Goal: Task Accomplishment & Management: Manage account settings

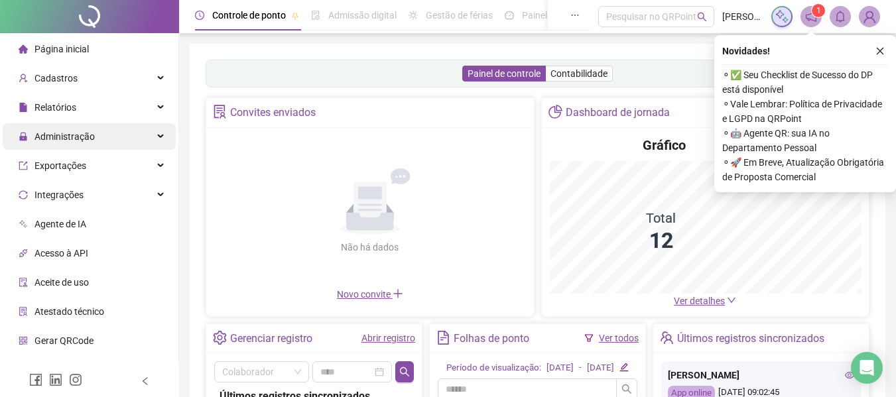
click at [123, 139] on div "Administração" at bounding box center [89, 136] width 173 height 27
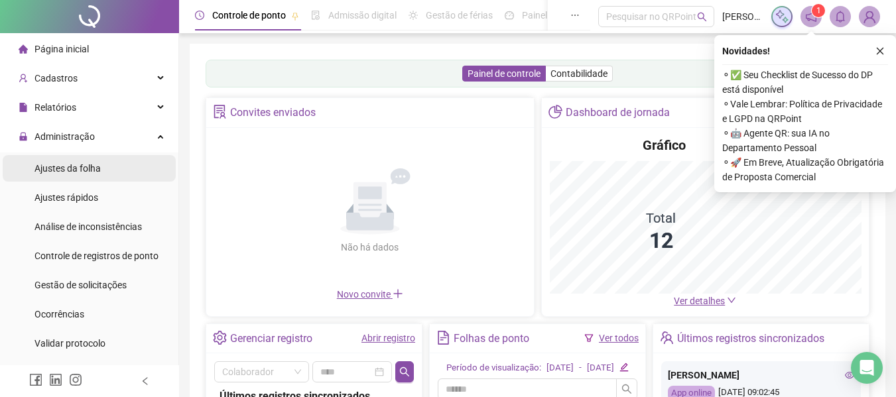
click at [125, 174] on li "Ajustes da folha" at bounding box center [89, 168] width 173 height 27
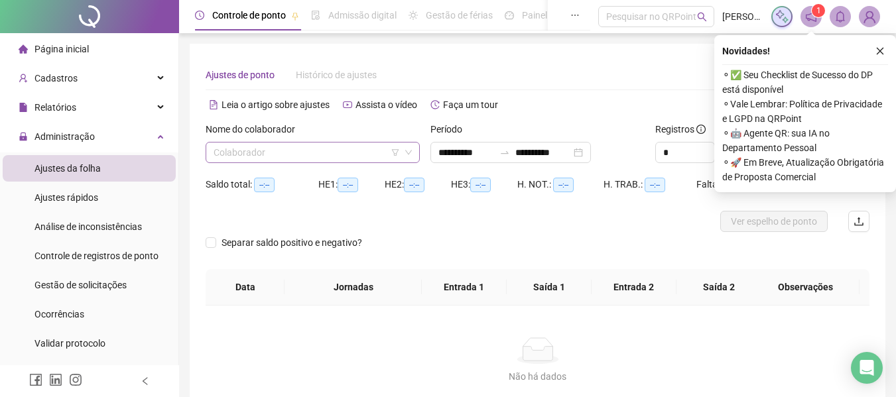
type input "**********"
click at [346, 148] on input "search" at bounding box center [307, 153] width 186 height 20
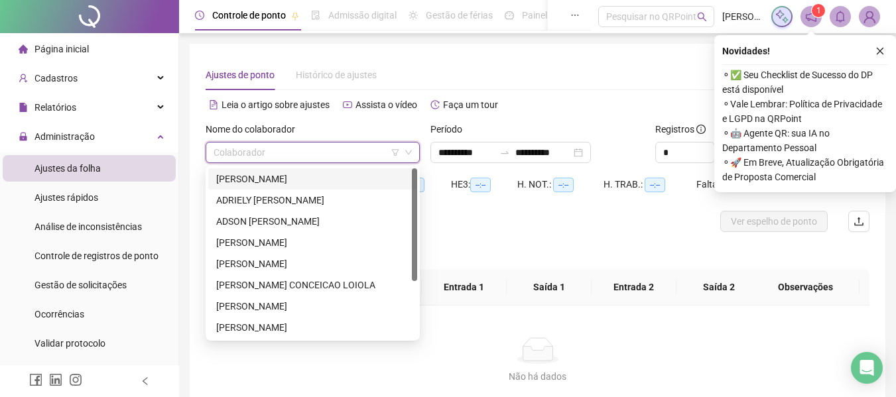
click at [337, 174] on div "[PERSON_NAME]" at bounding box center [312, 179] width 193 height 15
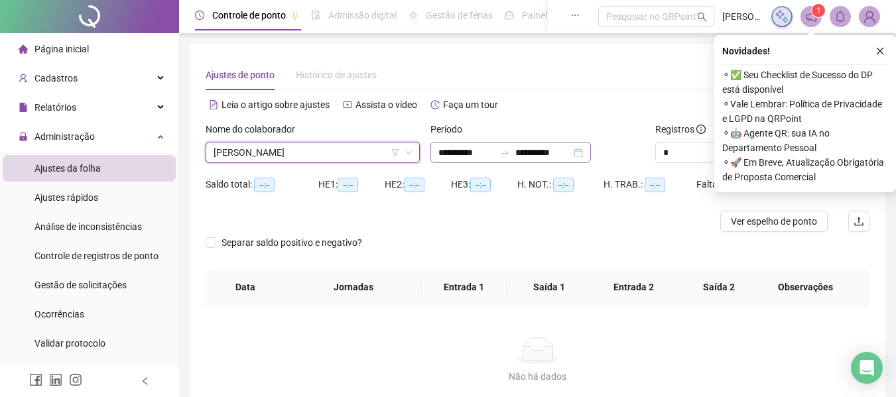
click at [443, 163] on div "**********" at bounding box center [511, 152] width 161 height 21
click at [450, 154] on input "**********" at bounding box center [466, 152] width 56 height 15
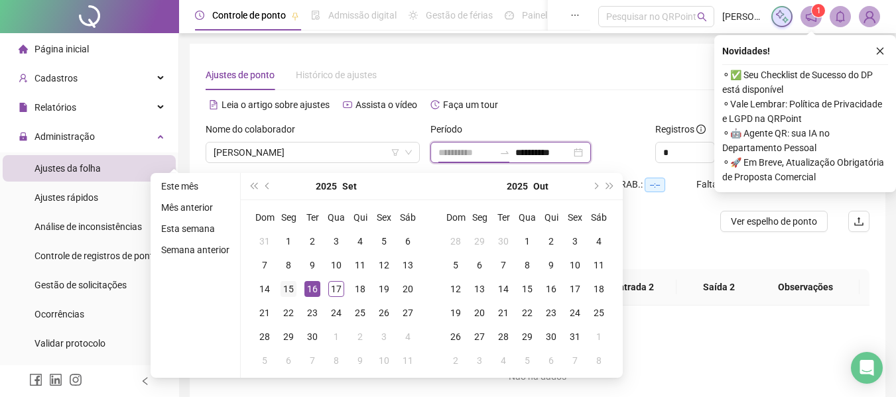
type input "**********"
click at [292, 290] on div "15" at bounding box center [289, 289] width 16 height 16
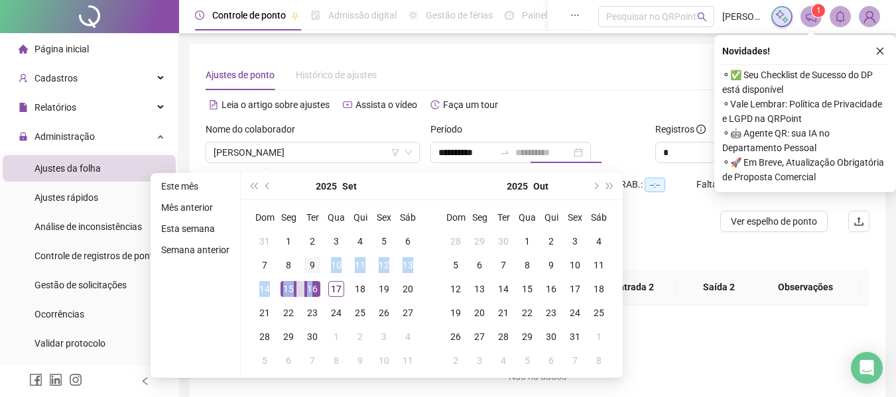
drag, startPoint x: 311, startPoint y: 291, endPoint x: 315, endPoint y: 272, distance: 19.0
click at [315, 272] on tbody "31 1 2 3 4 5 6 7 8 9 10 11 12 13 14 15 16 17 18 19 20 21 22 23 24 25 26 27 28 2…" at bounding box center [336, 301] width 167 height 143
type input "**********"
click at [312, 280] on td "16" at bounding box center [313, 289] width 24 height 24
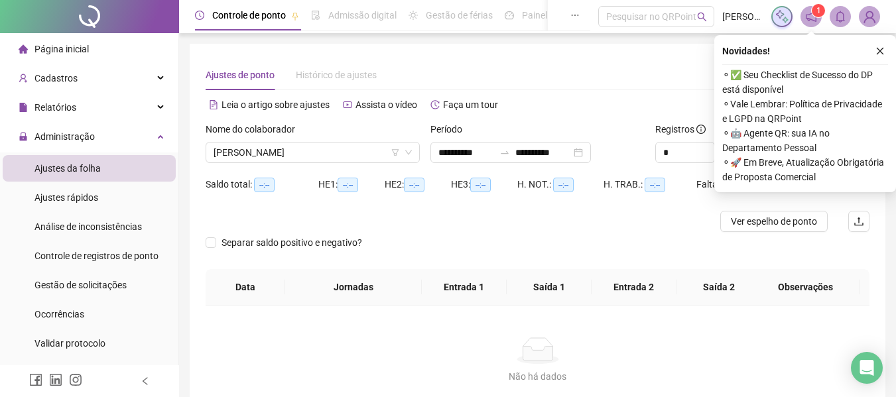
click at [870, 42] on div "Novidades ! ⚬ ✅ Seu Checklist de Sucesso do DP está disponível ⚬ Vale Lembrar: …" at bounding box center [805, 113] width 182 height 157
click at [882, 50] on icon "close" at bounding box center [880, 50] width 9 height 9
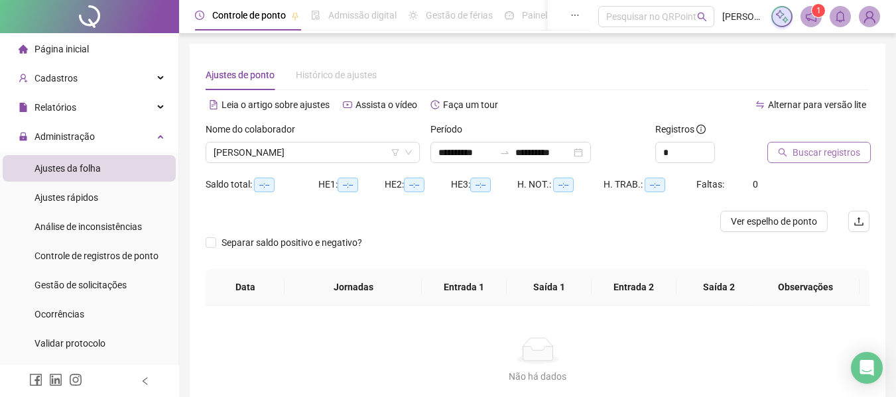
click at [846, 158] on span "Buscar registros" at bounding box center [827, 152] width 68 height 15
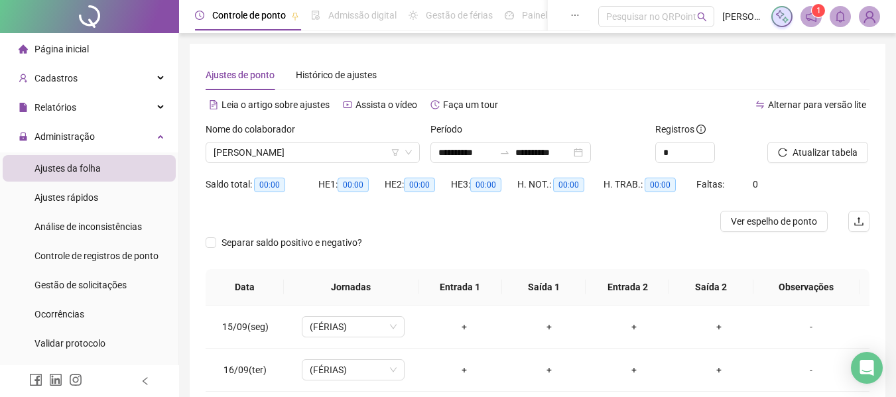
click at [768, 142] on button "Atualizar tabela" at bounding box center [818, 152] width 101 height 21
click at [291, 156] on span "[PERSON_NAME]" at bounding box center [313, 153] width 198 height 20
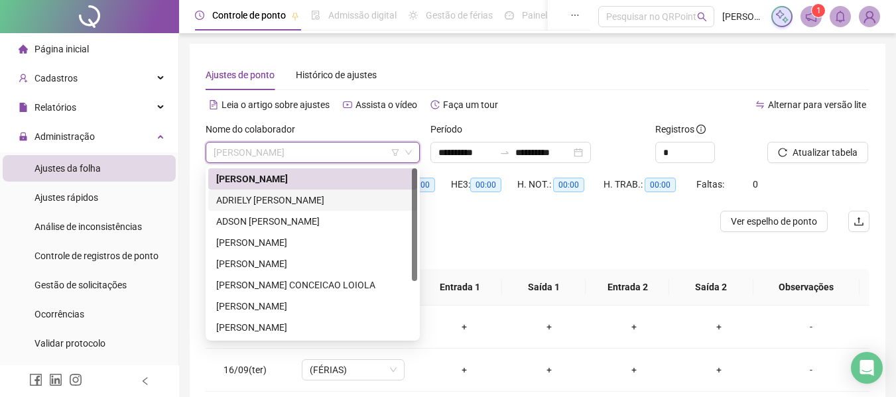
click at [300, 202] on div "ADRIELY [PERSON_NAME]" at bounding box center [312, 200] width 193 height 15
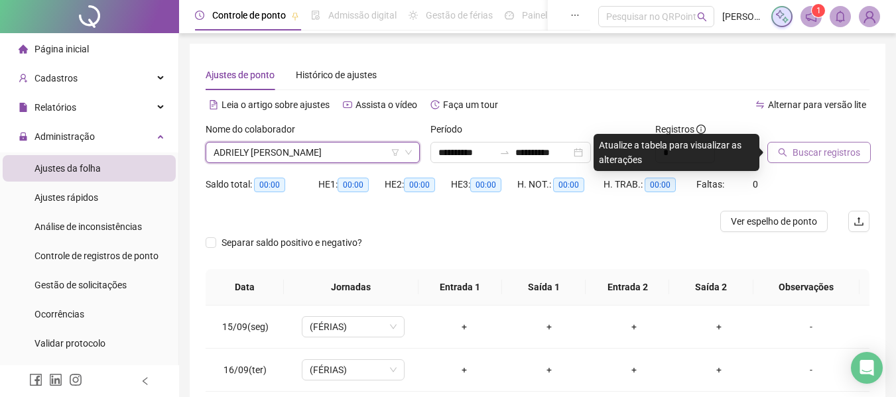
click at [833, 157] on span "Buscar registros" at bounding box center [827, 152] width 68 height 15
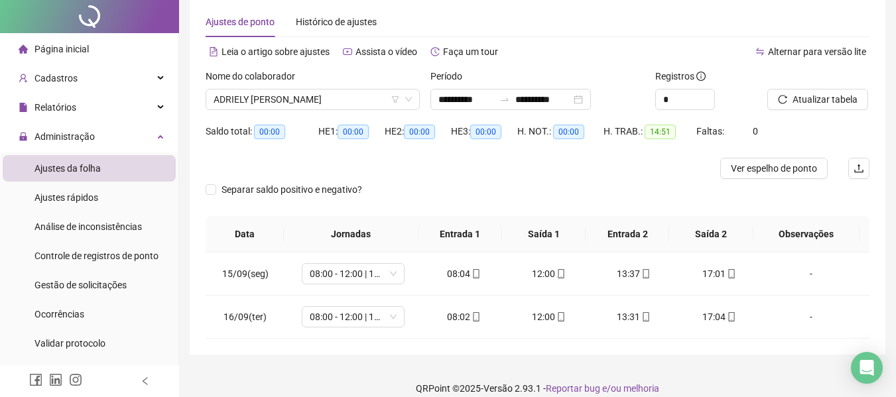
scroll to position [66, 0]
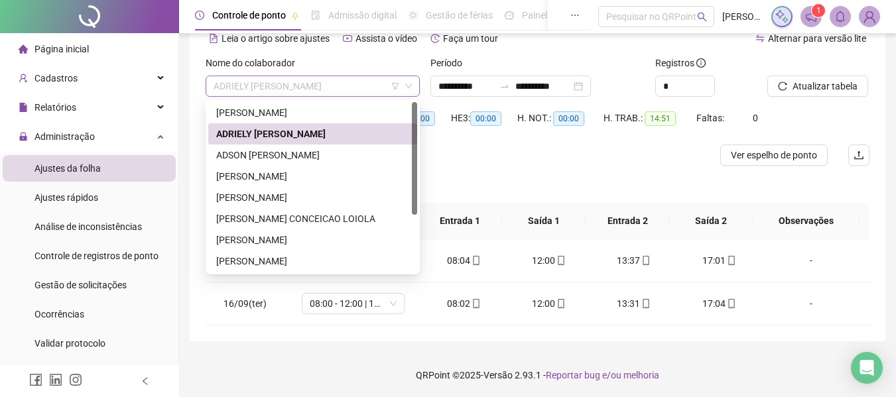
click at [355, 80] on span "ADRIELY [PERSON_NAME]" at bounding box center [313, 86] width 198 height 20
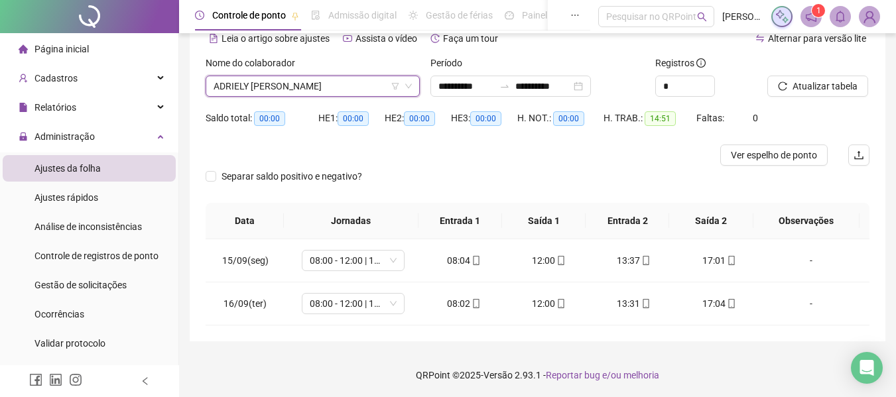
click at [344, 78] on span "ADRIELY [PERSON_NAME]" at bounding box center [313, 86] width 198 height 20
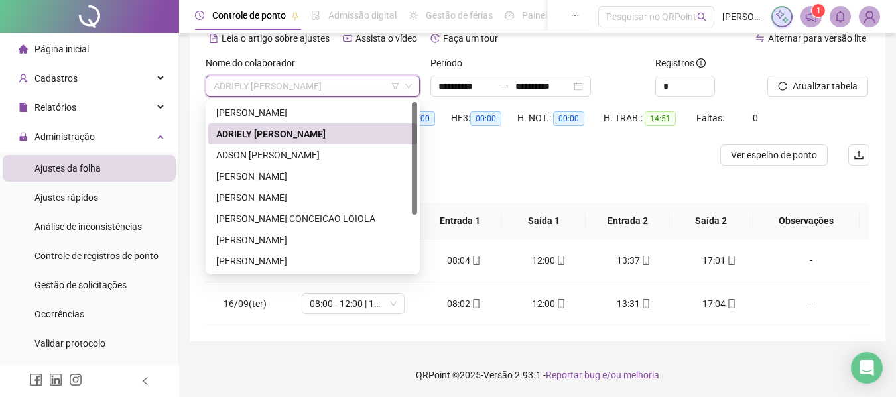
click at [313, 153] on div "ADSON [PERSON_NAME]" at bounding box center [312, 155] width 193 height 15
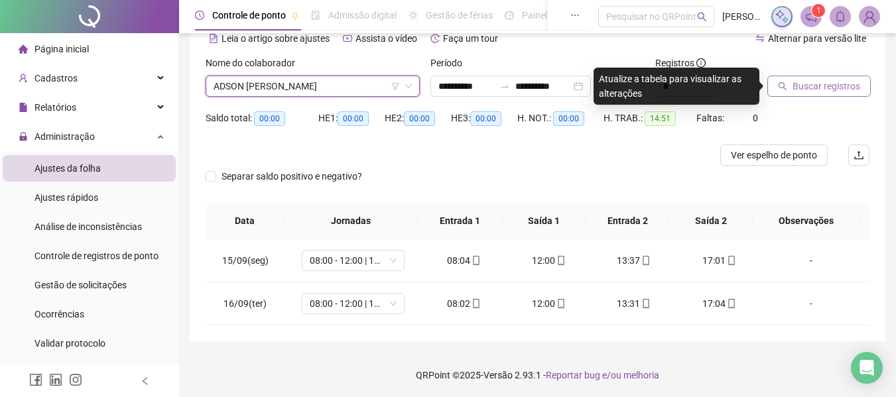
click at [810, 79] on span "Buscar registros" at bounding box center [827, 86] width 68 height 15
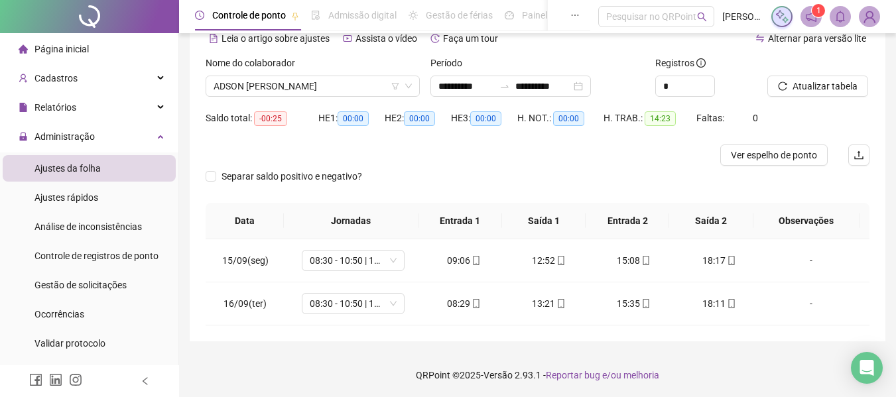
click at [768, 76] on button "Atualizar tabela" at bounding box center [818, 86] width 101 height 21
click at [295, 87] on span "ADSON [PERSON_NAME]" at bounding box center [313, 86] width 198 height 20
click at [502, 147] on div at bounding box center [455, 155] width 498 height 21
click at [329, 84] on span "ADSON [PERSON_NAME]" at bounding box center [313, 86] width 198 height 20
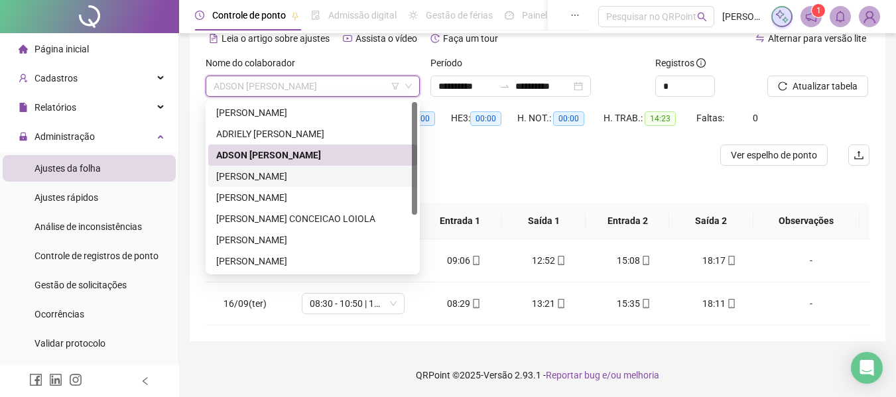
drag, startPoint x: 245, startPoint y: 174, endPoint x: 226, endPoint y: 174, distance: 19.2
click at [245, 174] on div "[PERSON_NAME]" at bounding box center [312, 176] width 193 height 15
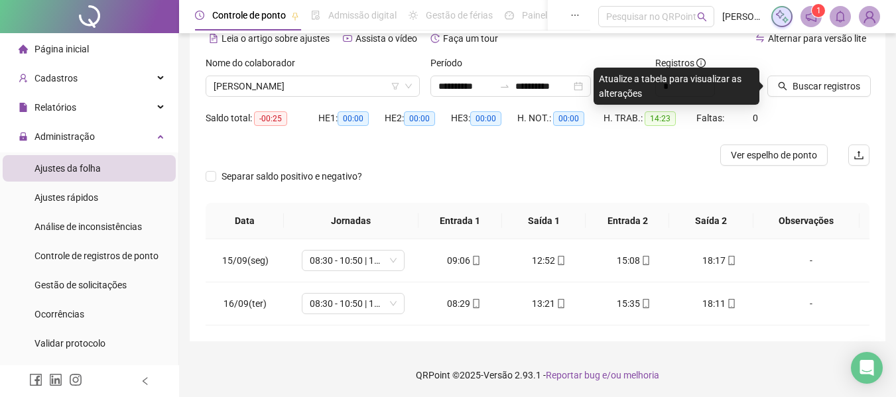
click at [836, 97] on div "Buscar registros" at bounding box center [818, 82] width 113 height 52
click at [836, 86] on span "Buscar registros" at bounding box center [827, 86] width 68 height 15
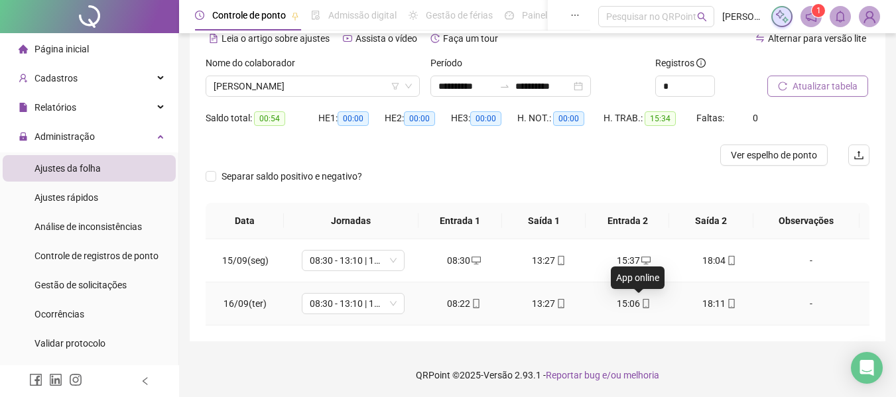
click at [641, 302] on icon "mobile" at bounding box center [645, 303] width 9 height 9
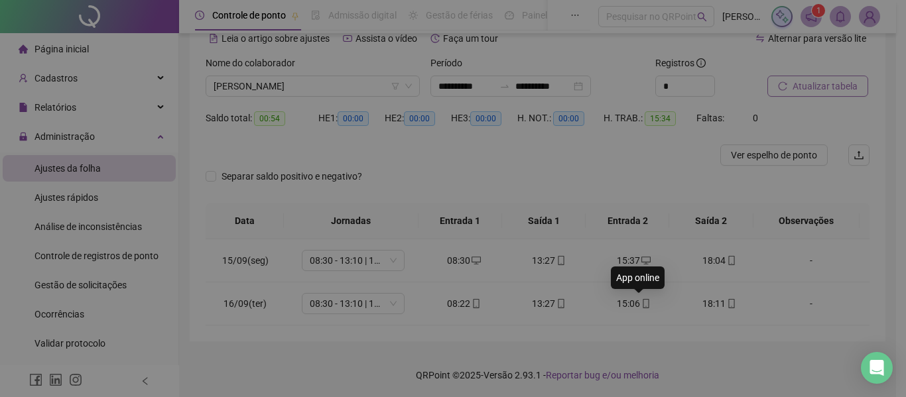
type input "**********"
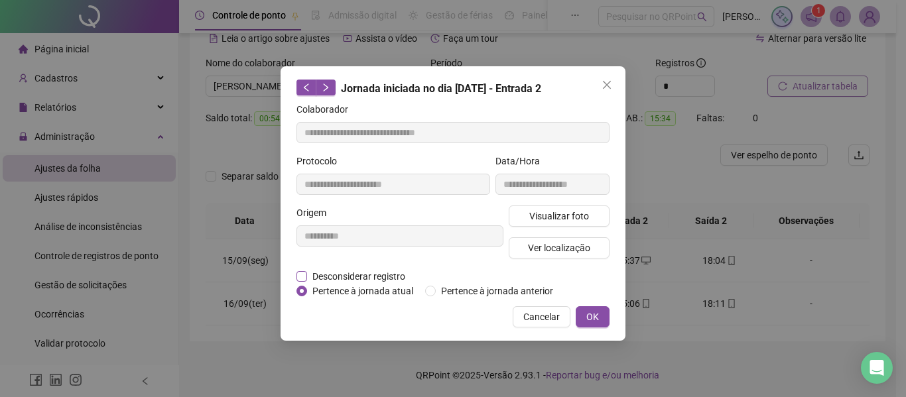
click at [378, 275] on span "Desconsiderar registro" at bounding box center [358, 276] width 103 height 15
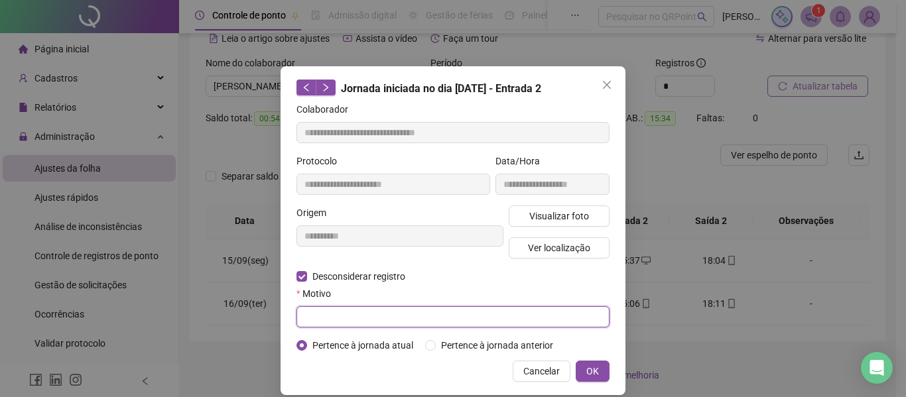
click at [377, 321] on input "text" at bounding box center [453, 316] width 313 height 21
type input "*"
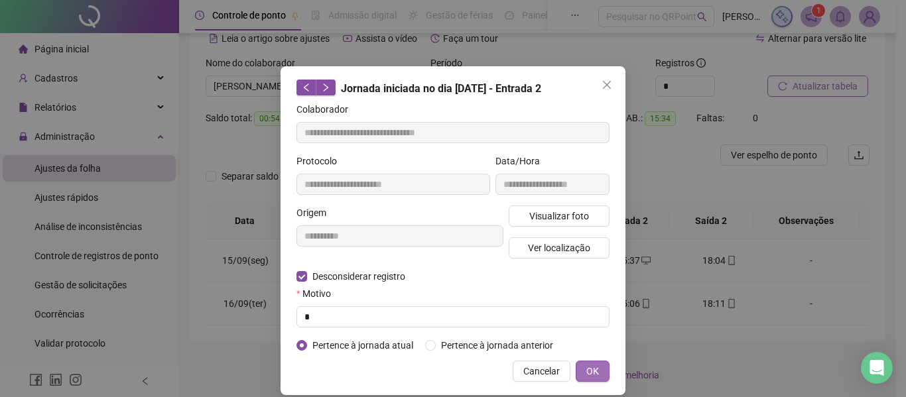
click at [588, 368] on span "OK" at bounding box center [592, 371] width 13 height 15
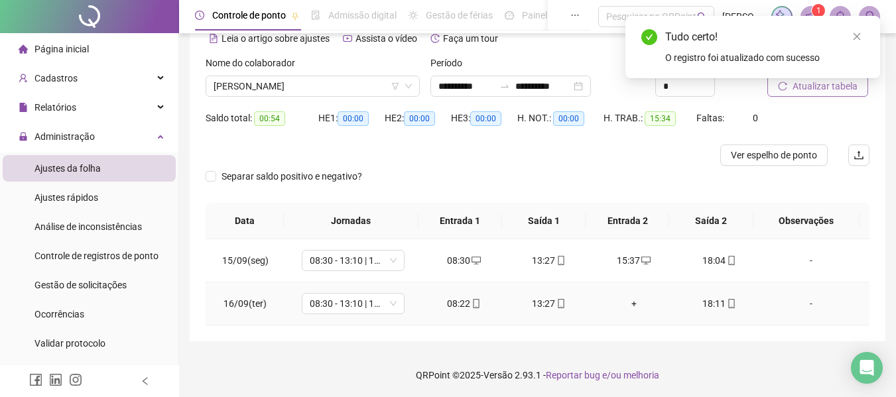
click at [626, 302] on div "+" at bounding box center [634, 304] width 64 height 15
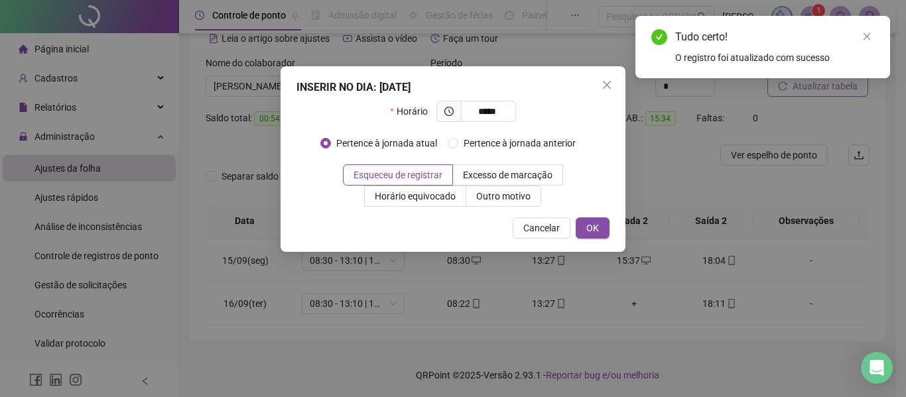
type input "*****"
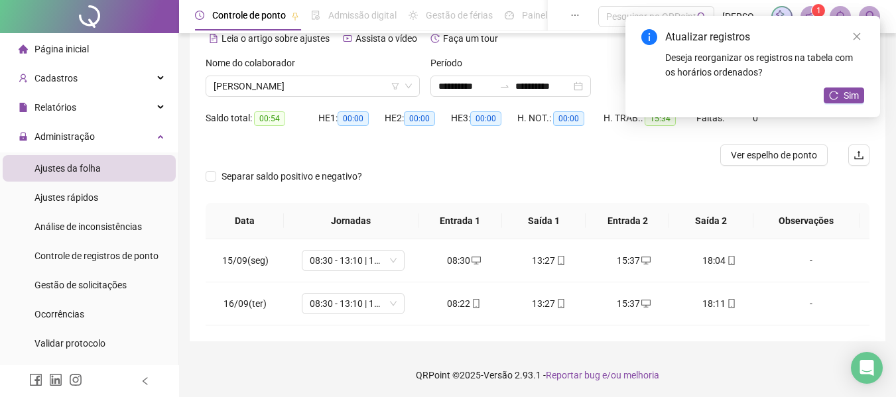
click at [829, 94] on button "Sim" at bounding box center [844, 96] width 40 height 16
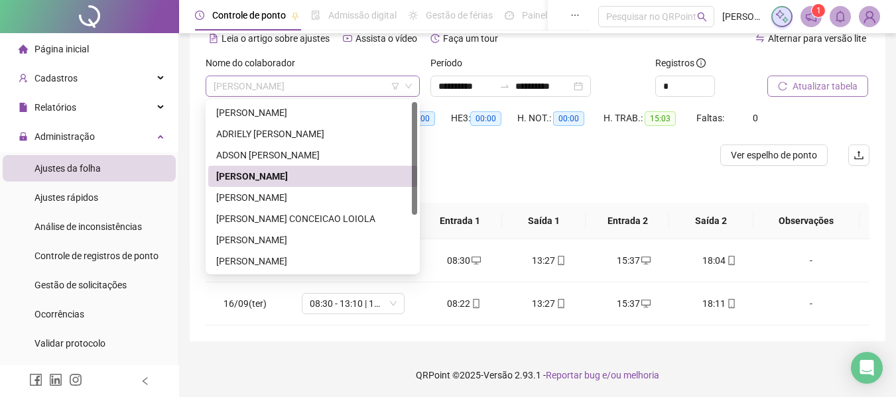
click at [352, 86] on span "[PERSON_NAME]" at bounding box center [313, 86] width 198 height 20
click at [323, 205] on div "[PERSON_NAME]" at bounding box center [312, 197] width 209 height 21
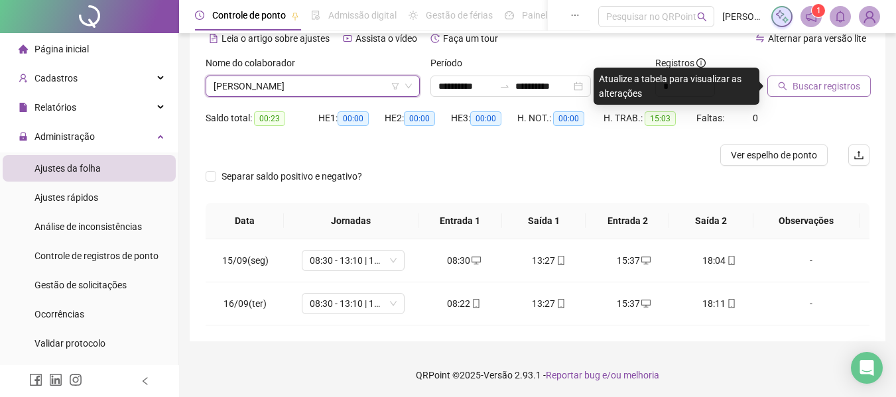
click at [861, 89] on button "Buscar registros" at bounding box center [819, 86] width 103 height 21
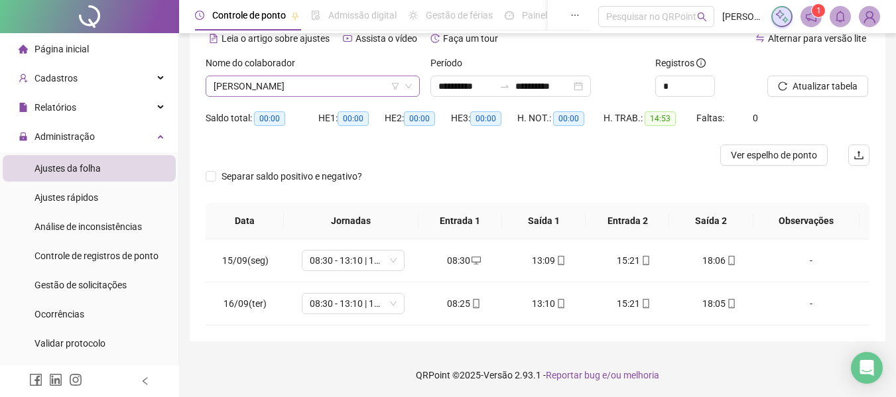
click at [289, 86] on span "[PERSON_NAME]" at bounding box center [313, 86] width 198 height 20
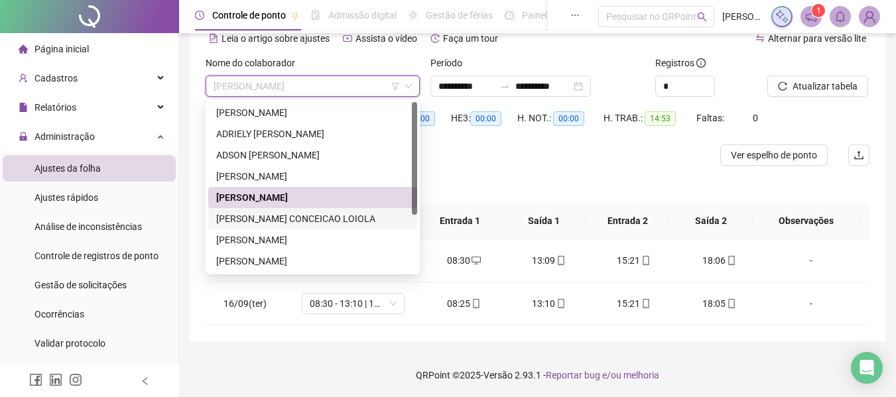
click at [319, 220] on div "[PERSON_NAME] CONCEICAO LOIOLA" at bounding box center [312, 219] width 193 height 15
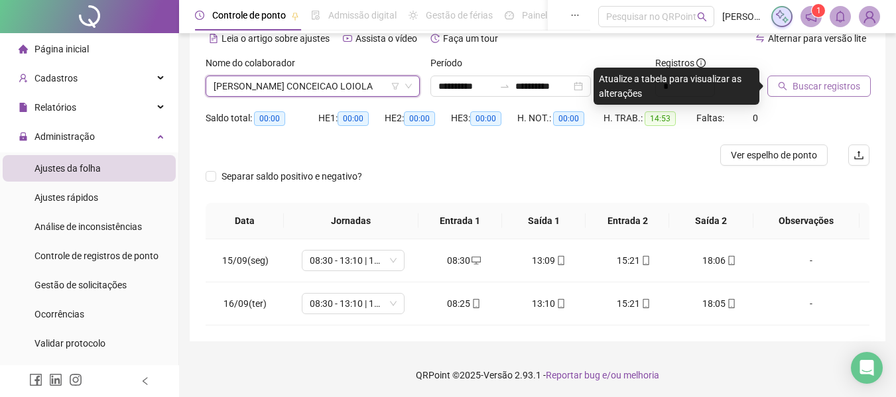
click at [854, 78] on button "Buscar registros" at bounding box center [819, 86] width 103 height 21
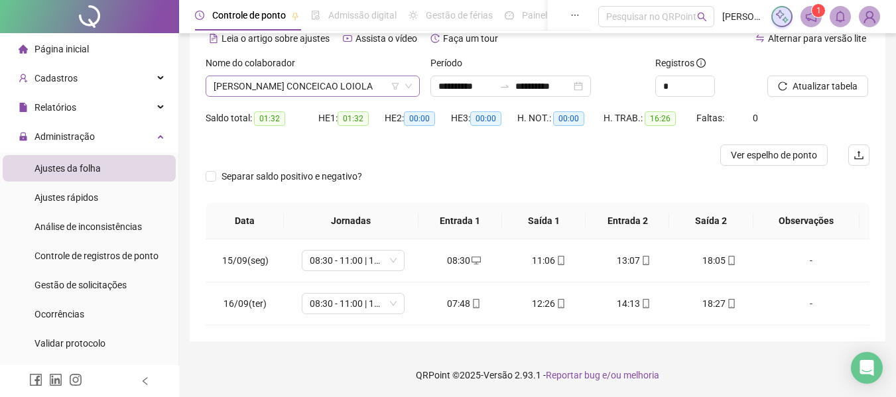
drag, startPoint x: 363, startPoint y: 74, endPoint x: 370, endPoint y: 78, distance: 8.0
click at [369, 76] on div "Nome do colaborador [PERSON_NAME]" at bounding box center [313, 76] width 214 height 41
click at [371, 82] on span "[PERSON_NAME] CONCEICAO LOIOLA" at bounding box center [313, 86] width 198 height 20
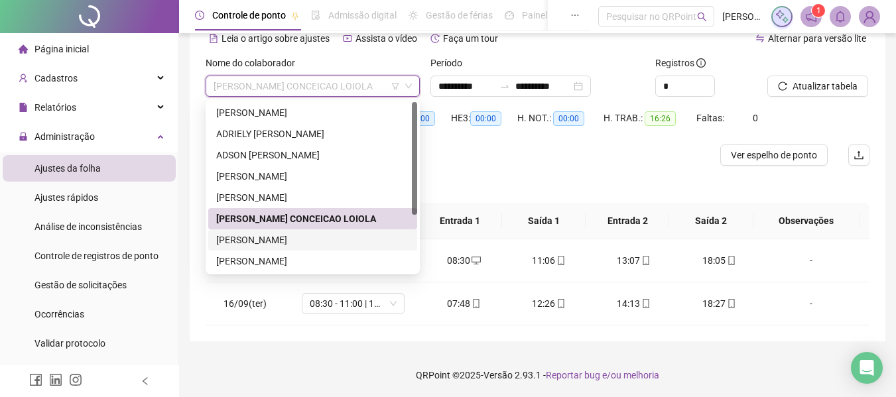
click at [236, 237] on div "[PERSON_NAME]" at bounding box center [312, 240] width 193 height 15
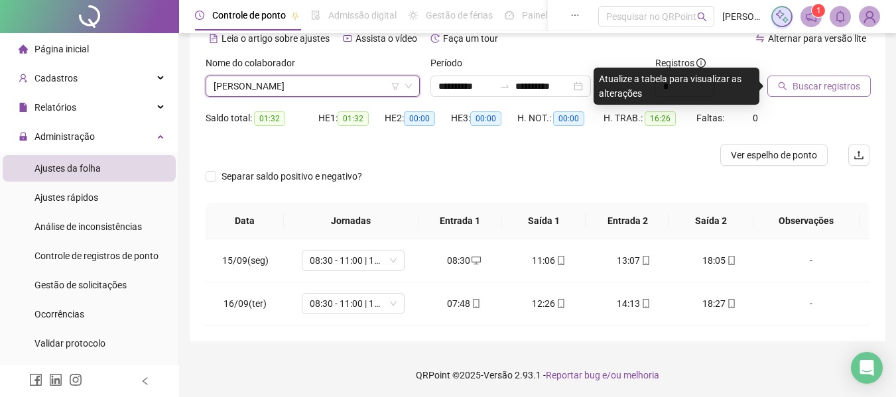
drag, startPoint x: 799, startPoint y: 73, endPoint x: 796, endPoint y: 80, distance: 7.1
click at [797, 77] on div "Buscar registros" at bounding box center [802, 76] width 69 height 41
click at [797, 88] on span "Buscar registros" at bounding box center [827, 86] width 68 height 15
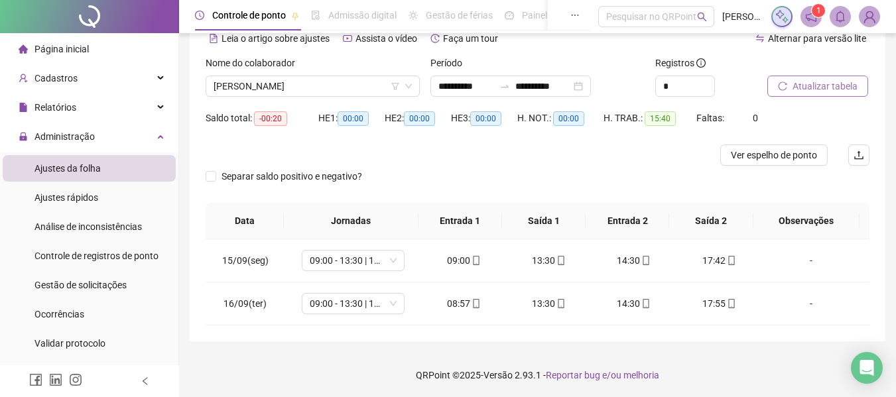
scroll to position [68, 0]
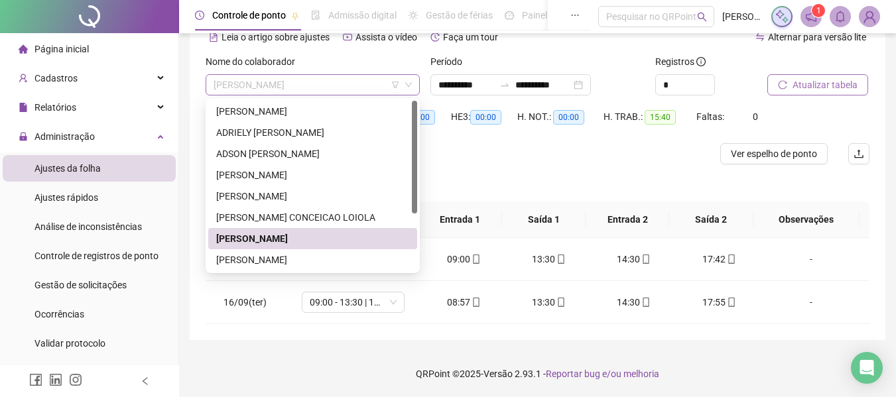
click at [255, 77] on span "[PERSON_NAME]" at bounding box center [313, 85] width 198 height 20
click at [320, 259] on div "[PERSON_NAME]" at bounding box center [312, 260] width 193 height 15
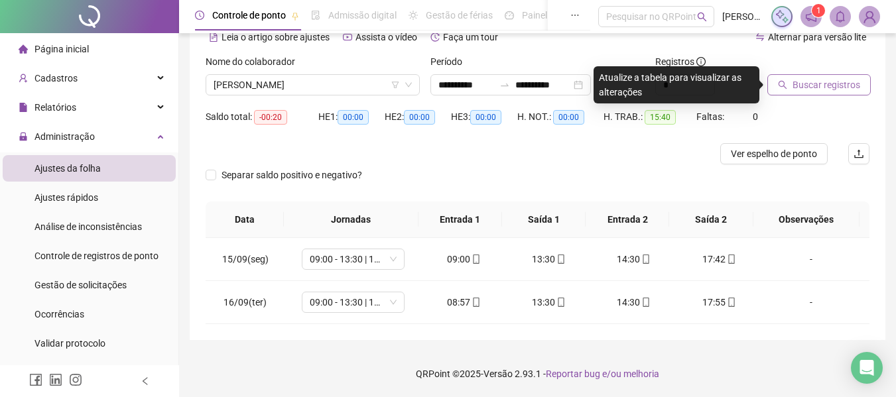
click at [809, 80] on span "Buscar registros" at bounding box center [827, 85] width 68 height 15
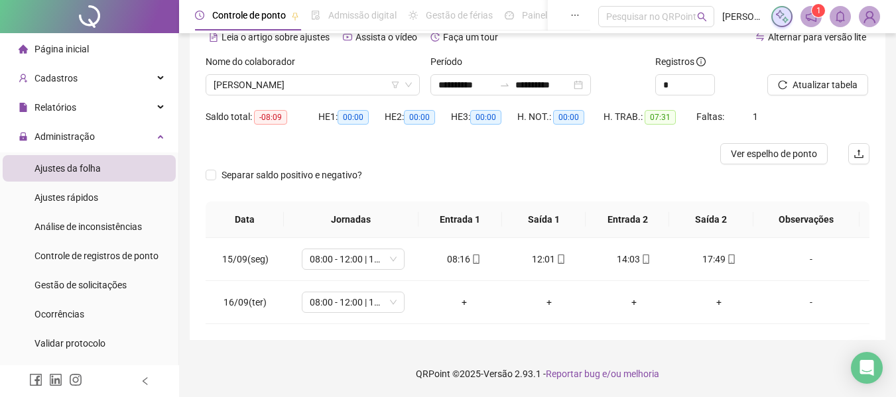
click at [768, 74] on button "Atualizar tabela" at bounding box center [818, 84] width 101 height 21
click at [338, 80] on span "[PERSON_NAME]" at bounding box center [313, 85] width 198 height 20
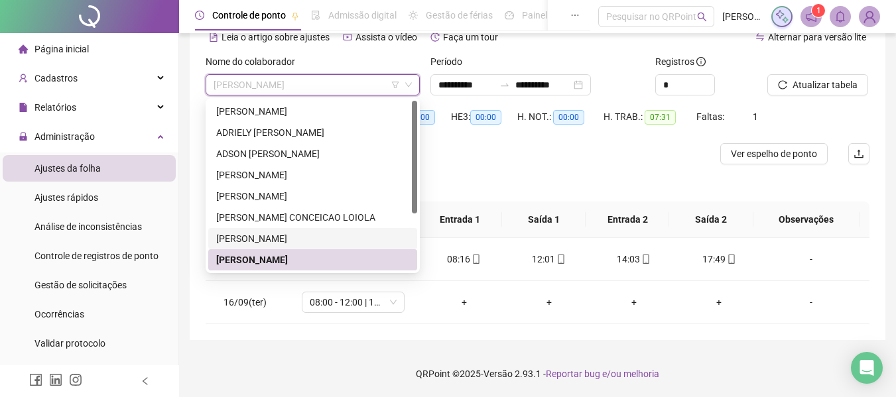
scroll to position [66, 0]
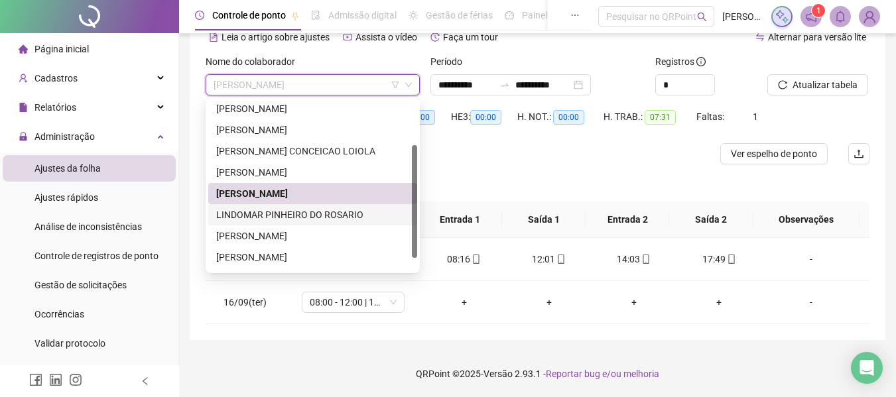
click at [315, 212] on div "LINDOMAR PINHEIRO DO ROSARIO" at bounding box center [312, 215] width 193 height 15
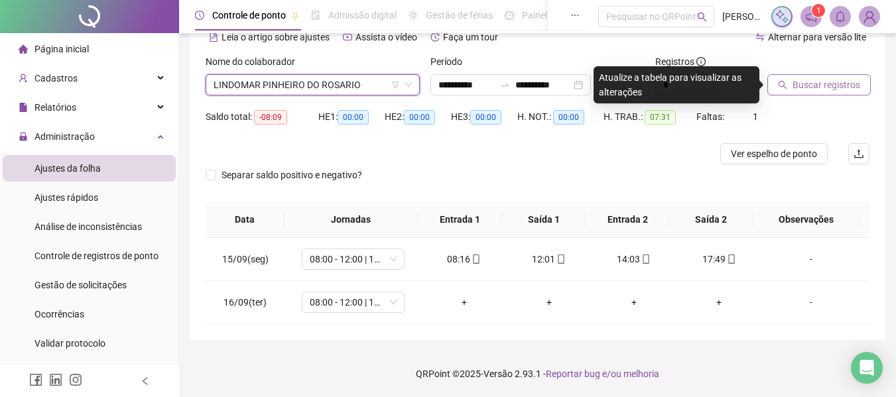
click at [795, 89] on span "Buscar registros" at bounding box center [827, 85] width 68 height 15
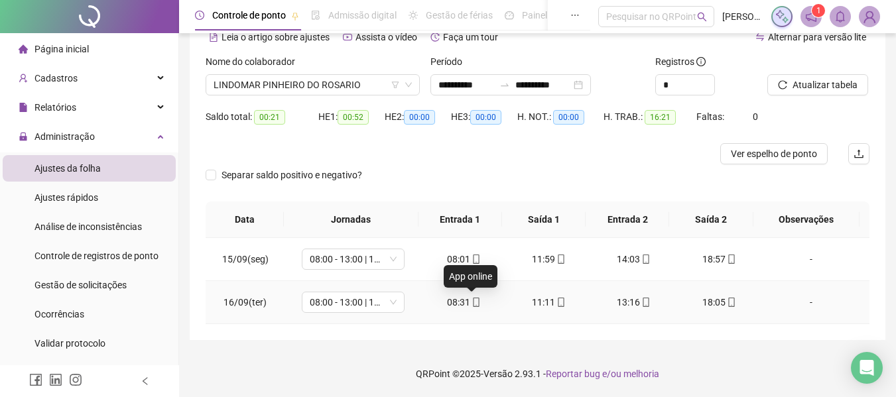
click at [474, 304] on icon "mobile" at bounding box center [476, 302] width 9 height 9
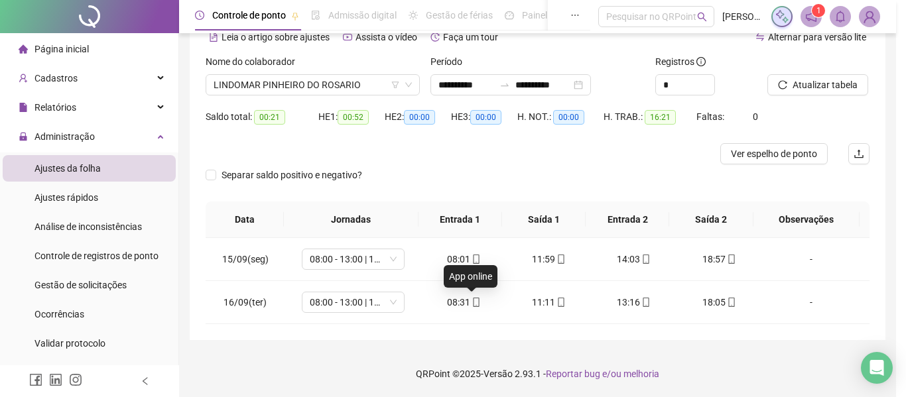
type input "**********"
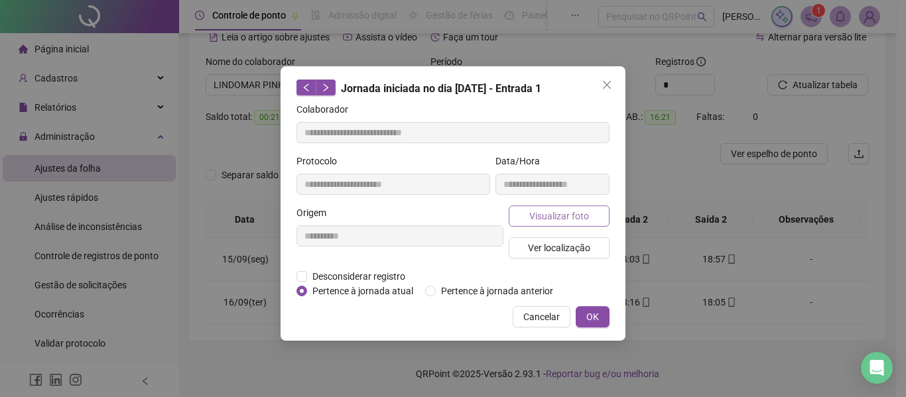
click at [549, 209] on span "Visualizar foto" at bounding box center [559, 216] width 60 height 15
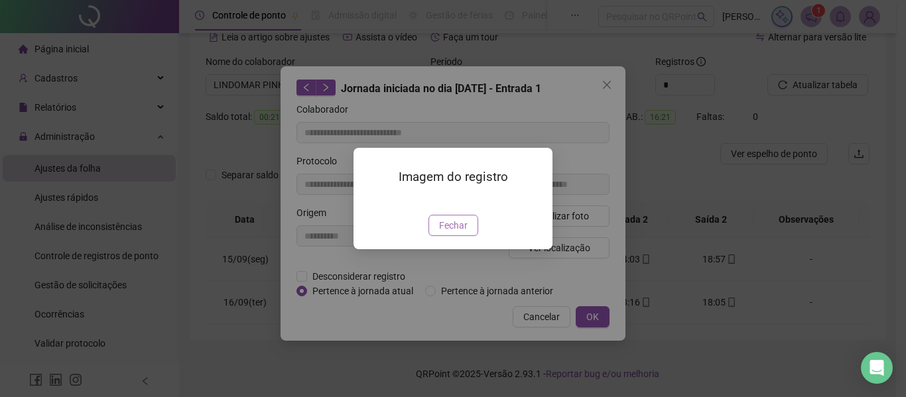
click at [461, 233] on span "Fechar" at bounding box center [453, 225] width 29 height 15
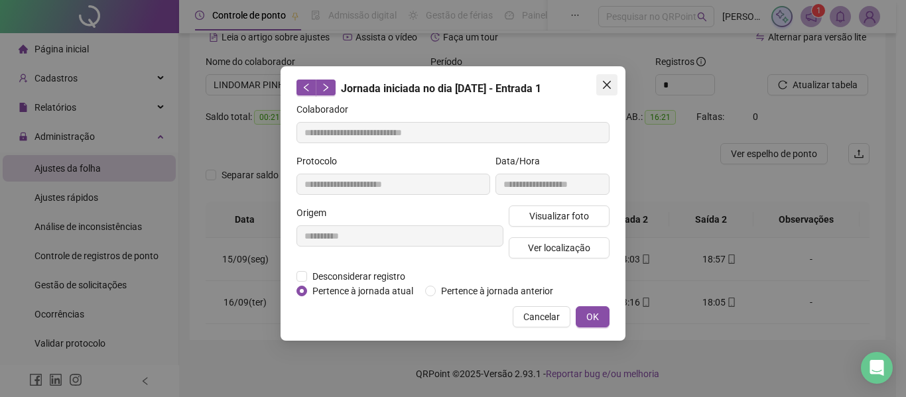
drag, startPoint x: 606, startPoint y: 84, endPoint x: 602, endPoint y: 92, distance: 9.2
click at [606, 86] on icon "close" at bounding box center [607, 85] width 11 height 11
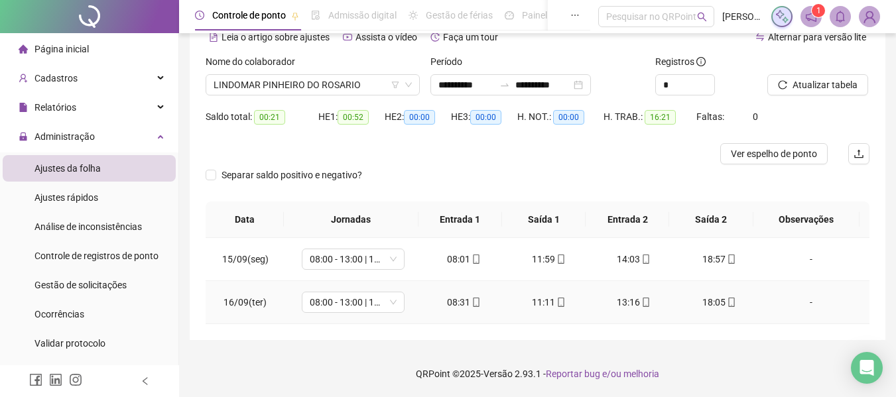
click at [557, 304] on icon "mobile" at bounding box center [561, 302] width 9 height 9
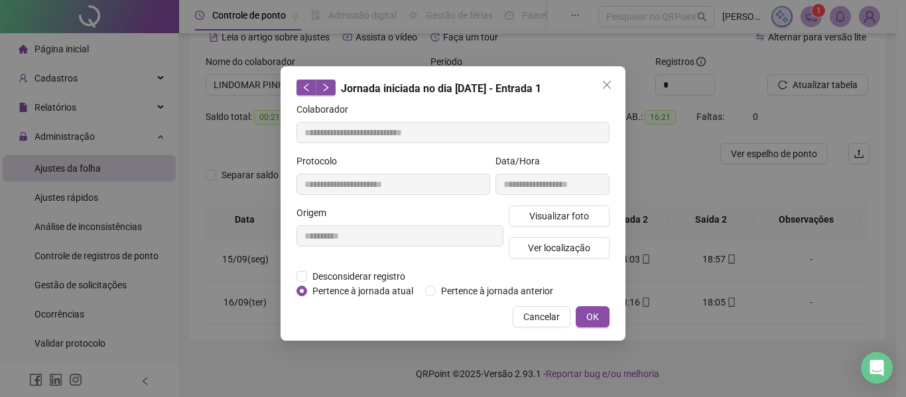
type input "**********"
click at [554, 254] on span "Ver localização" at bounding box center [559, 248] width 62 height 15
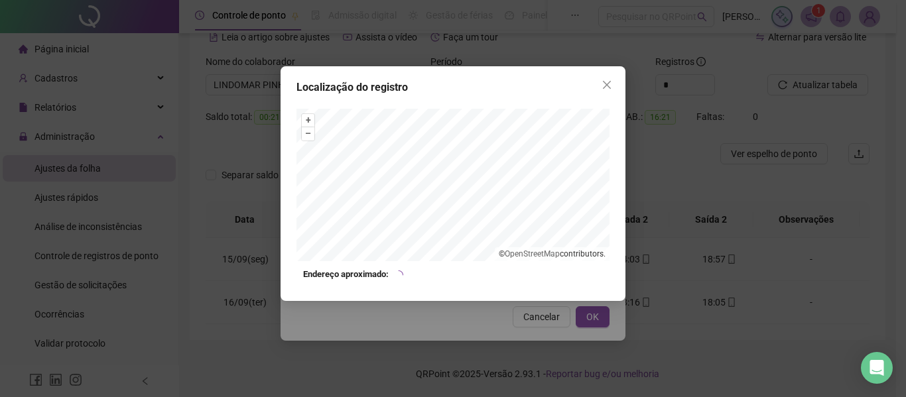
click at [608, 79] on button "Close" at bounding box center [606, 84] width 21 height 21
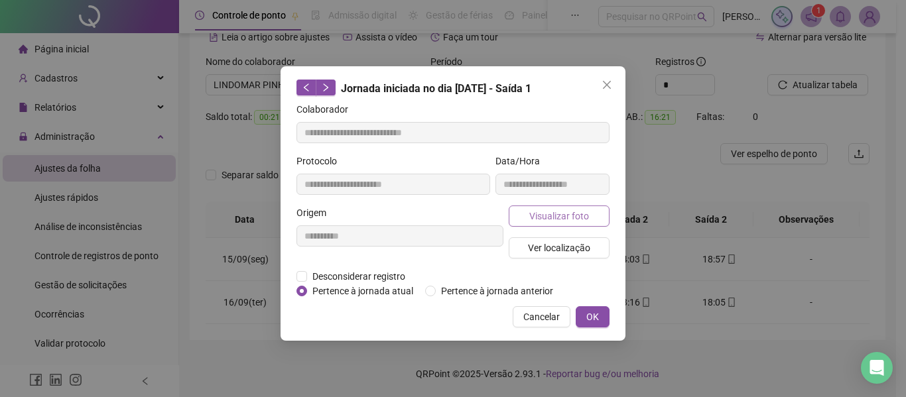
click at [567, 222] on span "Visualizar foto" at bounding box center [559, 216] width 60 height 15
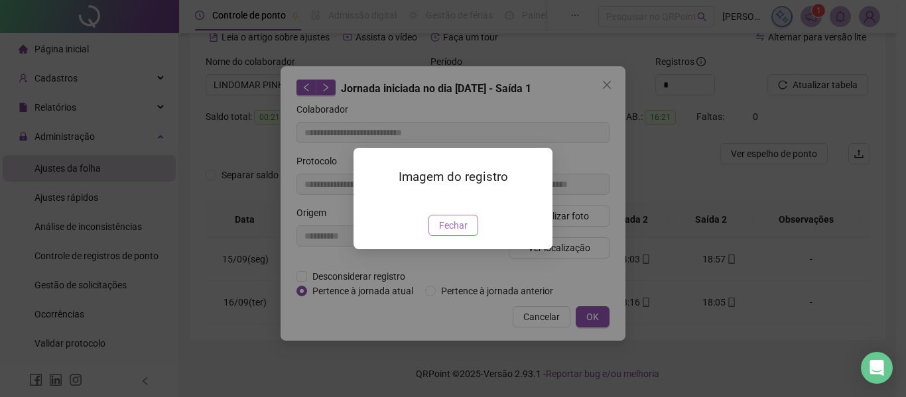
click at [448, 233] on span "Fechar" at bounding box center [453, 225] width 29 height 15
click at [448, 304] on div "Imagem do registro Fechar" at bounding box center [453, 198] width 906 height 397
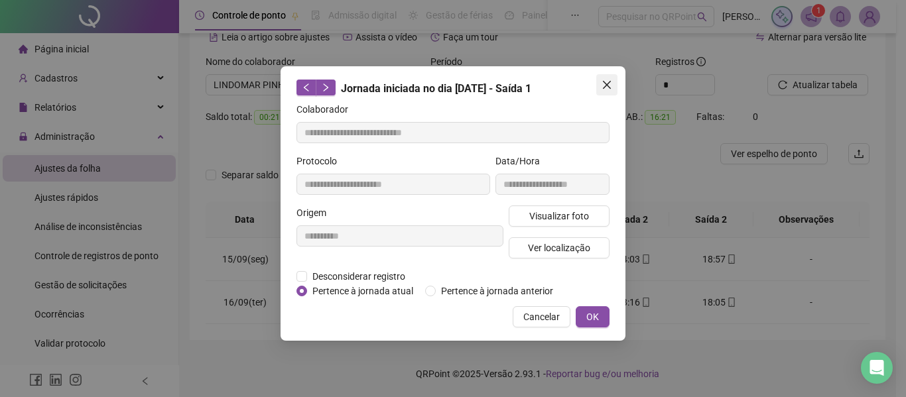
click at [600, 90] on span "Close" at bounding box center [606, 85] width 21 height 11
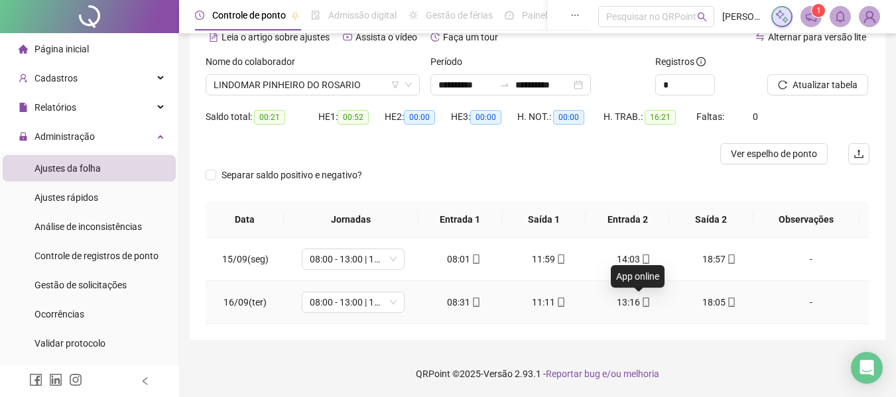
click at [641, 306] on icon "mobile" at bounding box center [645, 302] width 9 height 9
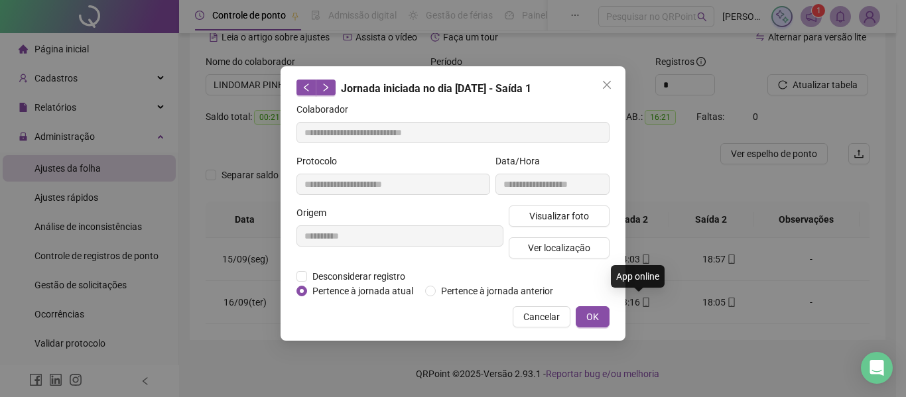
type input "**********"
click at [527, 220] on button "Visualizar foto" at bounding box center [559, 216] width 101 height 21
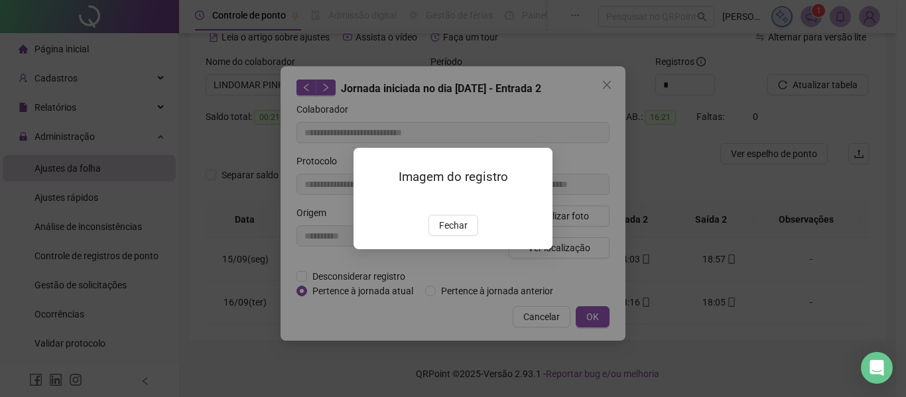
click at [455, 233] on span "Fechar" at bounding box center [453, 225] width 29 height 15
click at [455, 297] on div "Imagem do registro Fechar" at bounding box center [453, 198] width 906 height 397
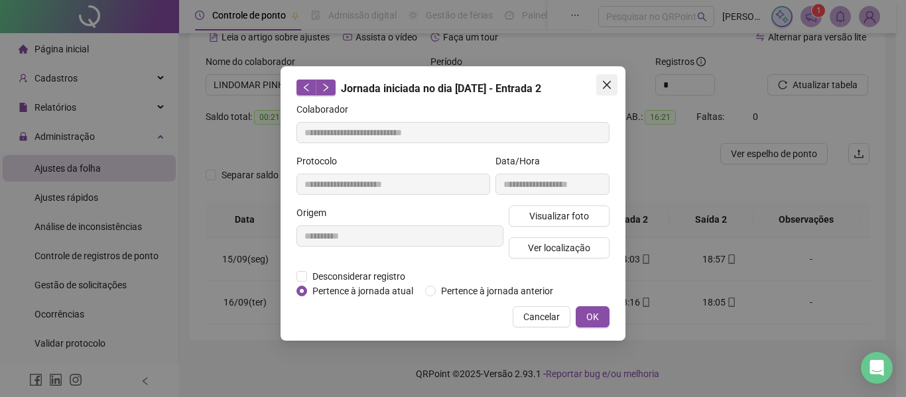
click at [610, 84] on icon "close" at bounding box center [607, 85] width 11 height 11
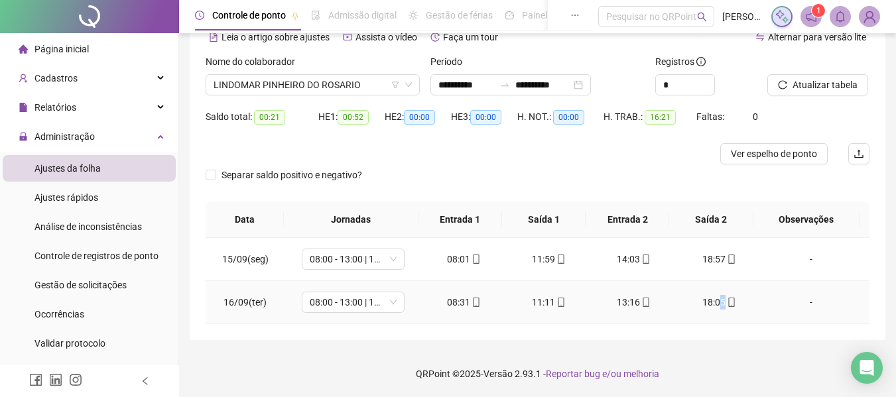
click at [716, 302] on div "18:05" at bounding box center [719, 302] width 64 height 15
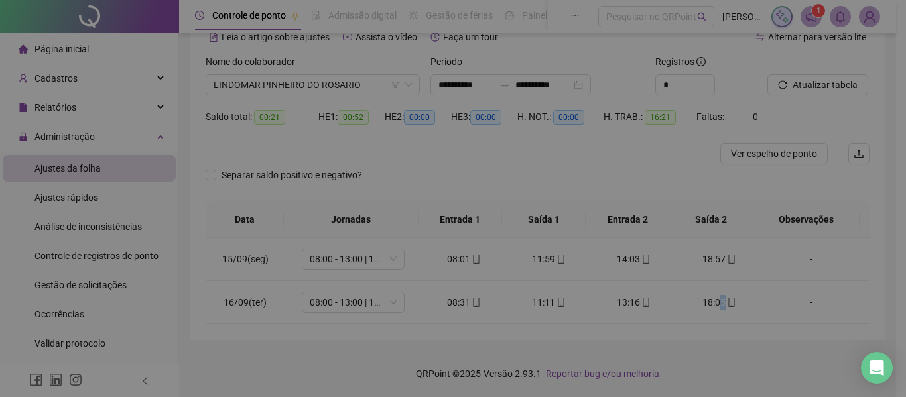
type input "**********"
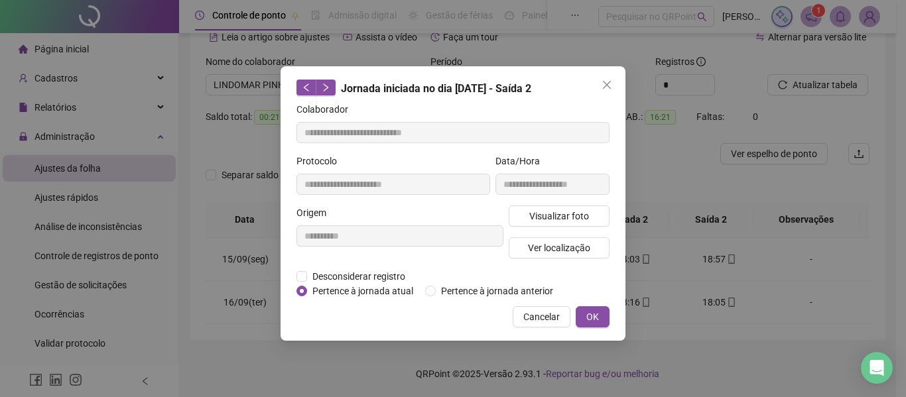
click at [722, 302] on div "**********" at bounding box center [453, 198] width 906 height 397
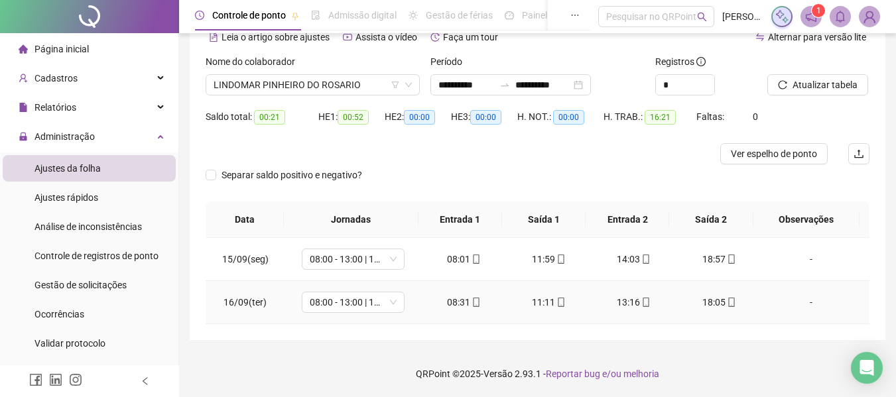
click at [730, 301] on div "18:05" at bounding box center [719, 302] width 64 height 15
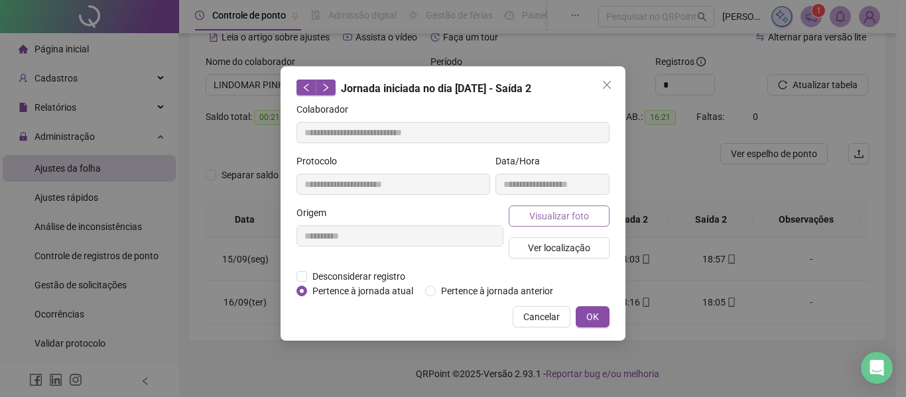
click at [602, 222] on button "Visualizar foto" at bounding box center [559, 216] width 101 height 21
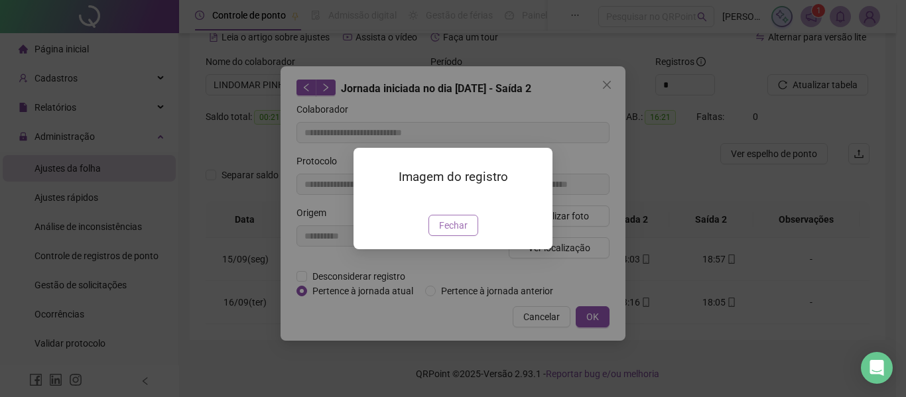
click at [429, 236] on div "Fechar" at bounding box center [452, 225] width 167 height 21
click at [431, 236] on button "Fechar" at bounding box center [454, 225] width 50 height 21
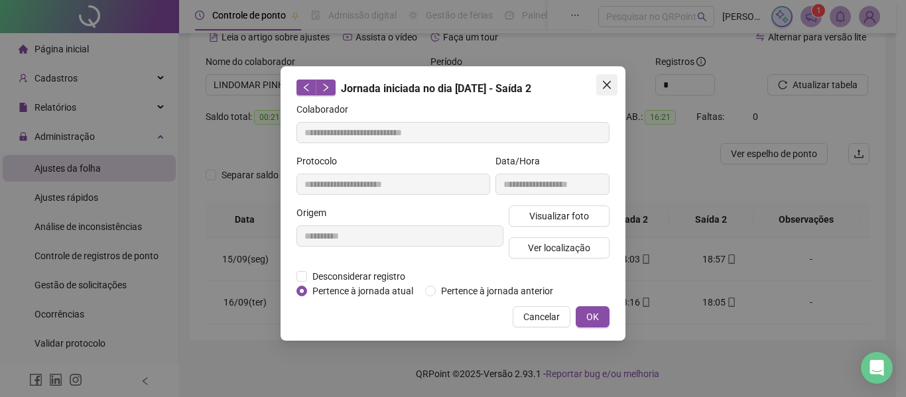
click at [610, 80] on icon "close" at bounding box center [607, 85] width 11 height 11
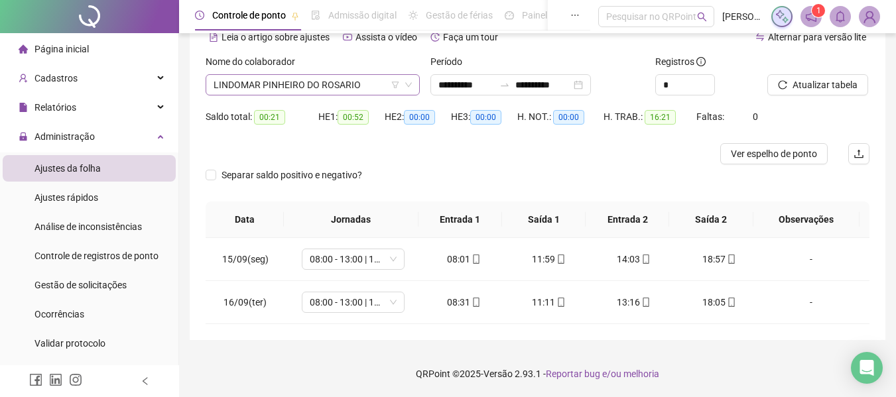
click at [306, 90] on span "LINDOMAR PINHEIRO DO ROSARIO" at bounding box center [313, 85] width 198 height 20
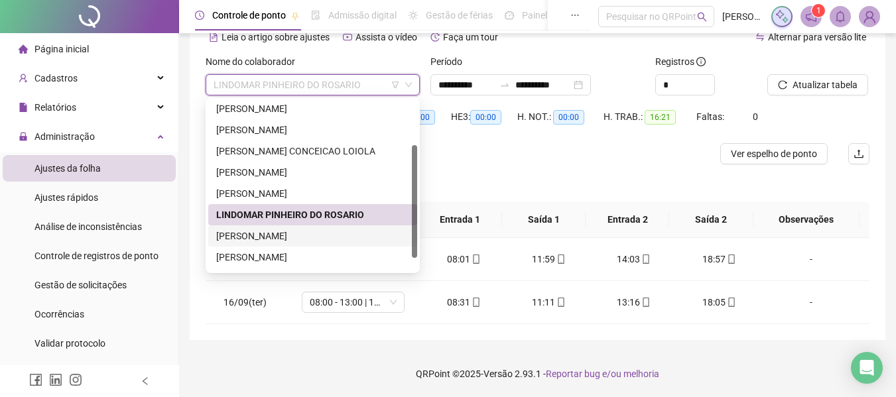
click at [302, 232] on div "[PERSON_NAME]" at bounding box center [312, 236] width 193 height 15
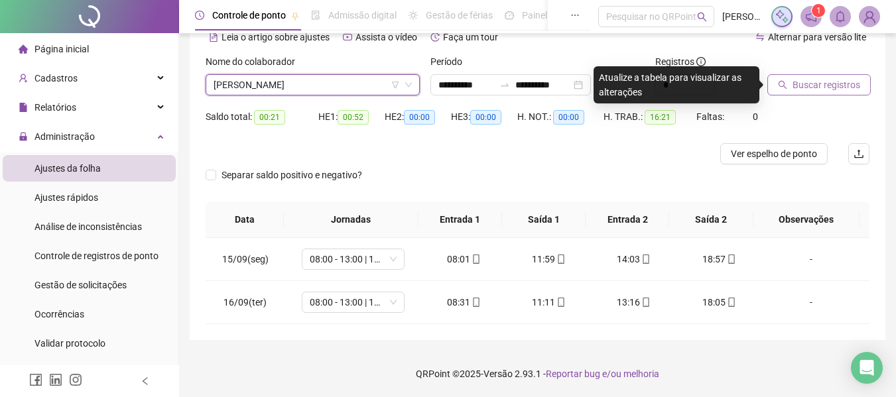
click at [813, 93] on button "Buscar registros" at bounding box center [819, 84] width 103 height 21
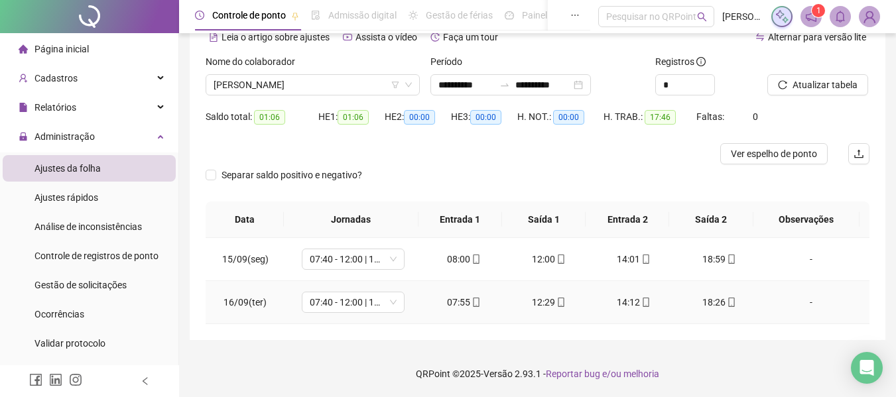
drag, startPoint x: 723, startPoint y: 305, endPoint x: 701, endPoint y: 287, distance: 28.8
click at [727, 305] on icon "mobile" at bounding box center [731, 302] width 9 height 9
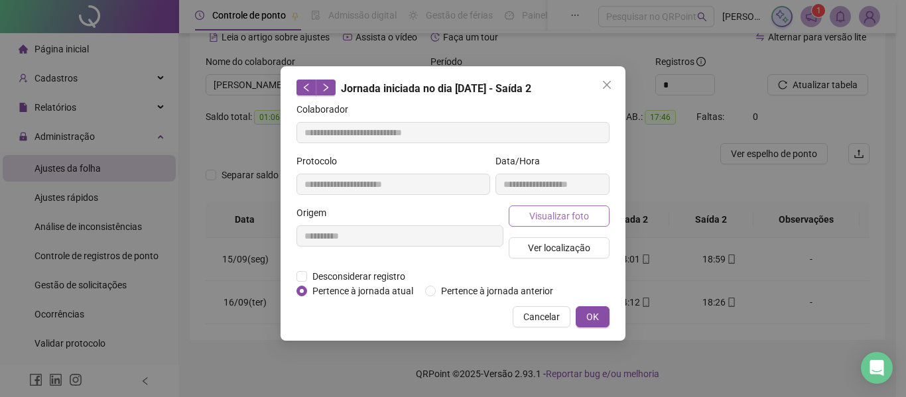
click at [552, 215] on span "Visualizar foto" at bounding box center [559, 216] width 60 height 15
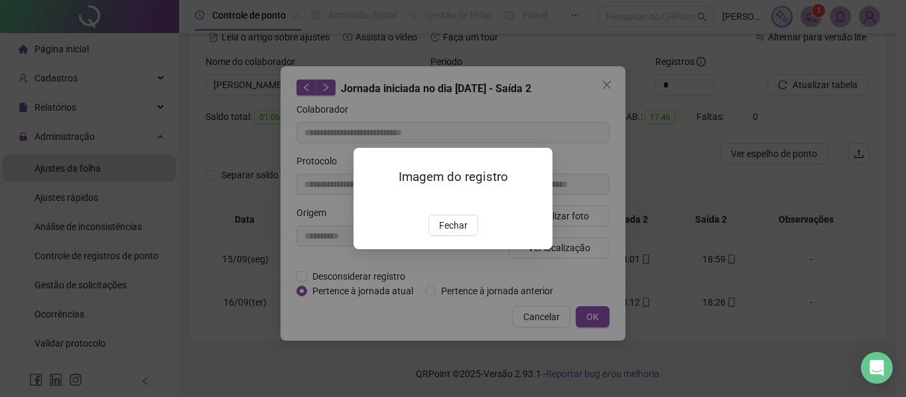
type input "**********"
click at [461, 233] on span "Fechar" at bounding box center [453, 225] width 29 height 15
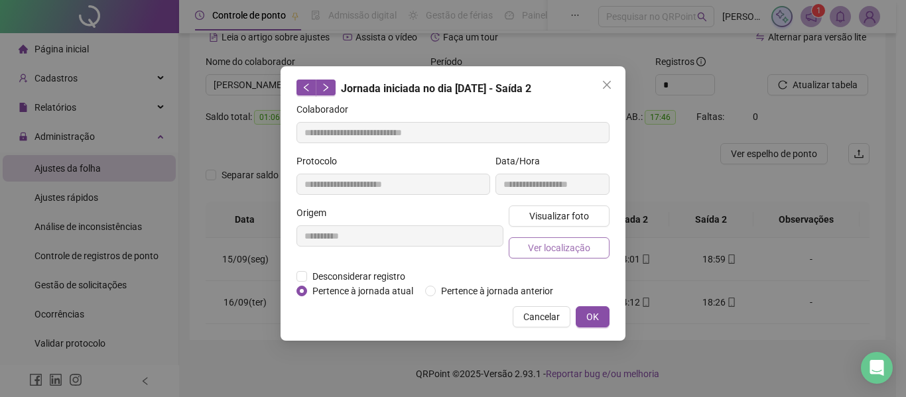
click at [576, 241] on span "Ver localização" at bounding box center [559, 248] width 62 height 15
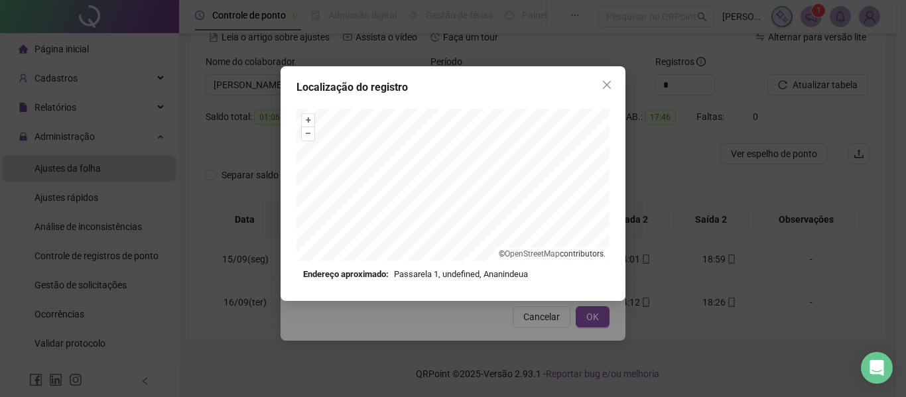
click at [606, 78] on button "Close" at bounding box center [606, 84] width 21 height 21
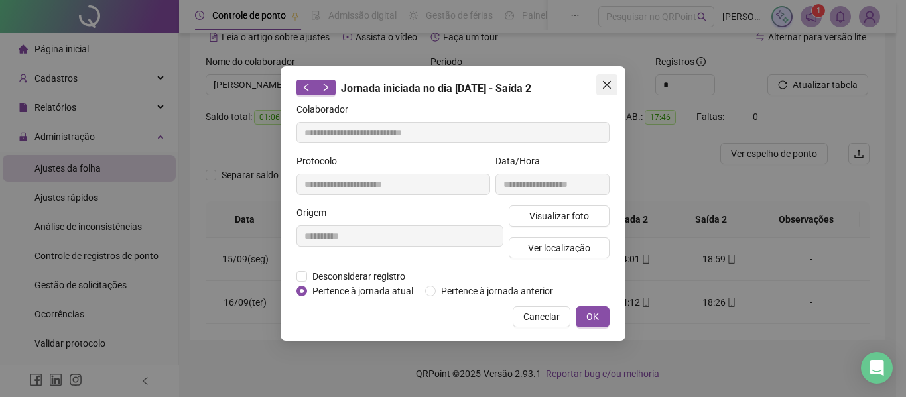
click at [602, 79] on button "Close" at bounding box center [606, 84] width 21 height 21
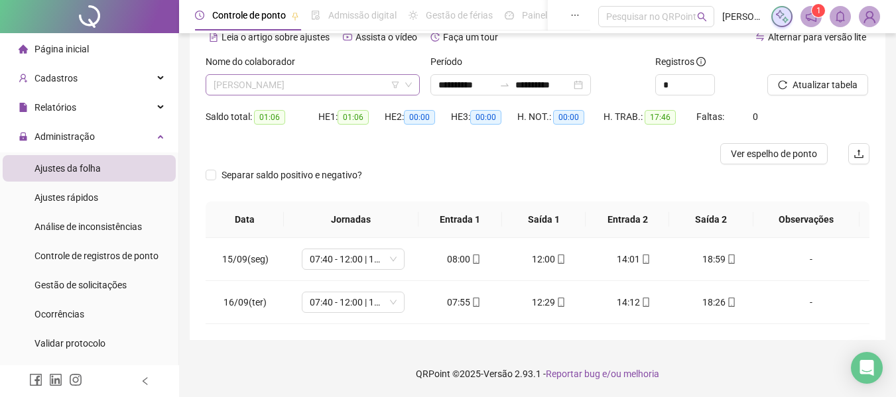
click at [298, 91] on span "[PERSON_NAME]" at bounding box center [313, 85] width 198 height 20
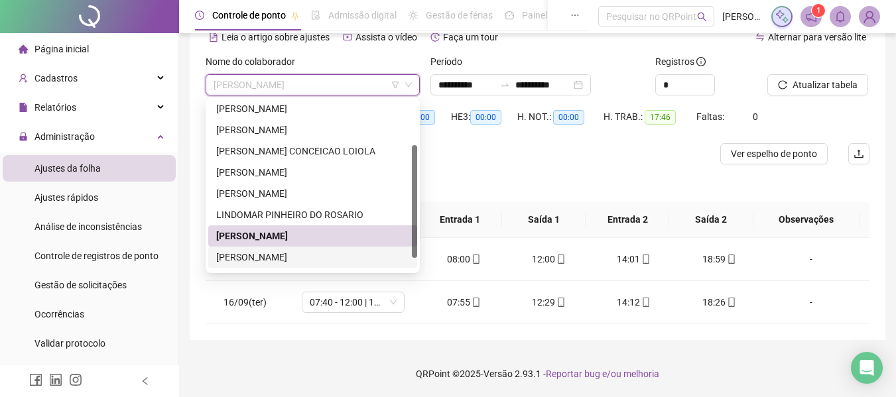
click at [352, 250] on div "[PERSON_NAME]" at bounding box center [312, 257] width 193 height 15
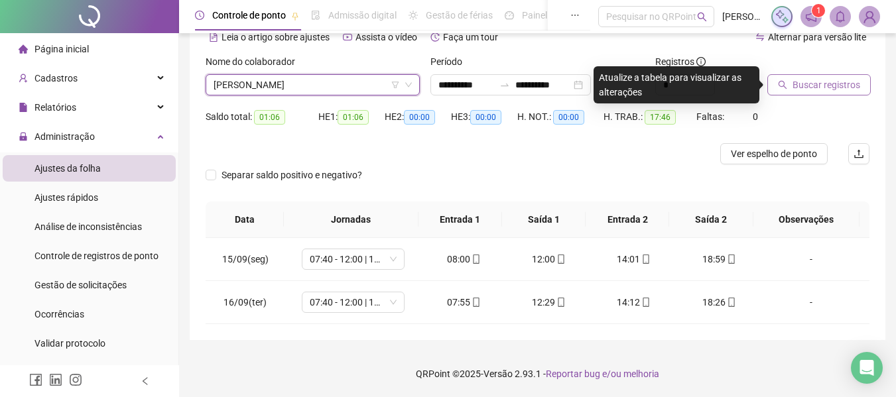
click at [787, 83] on icon "search" at bounding box center [782, 84] width 9 height 9
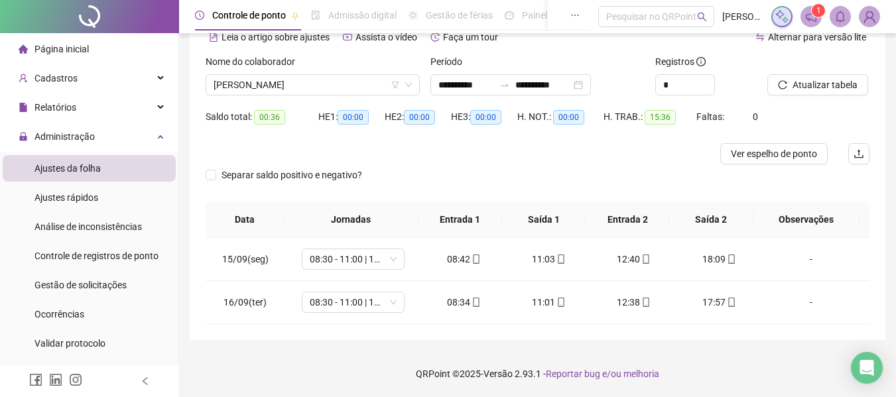
drag, startPoint x: 305, startPoint y: 82, endPoint x: 336, endPoint y: 74, distance: 31.5
click at [306, 82] on span "[PERSON_NAME]" at bounding box center [313, 85] width 198 height 20
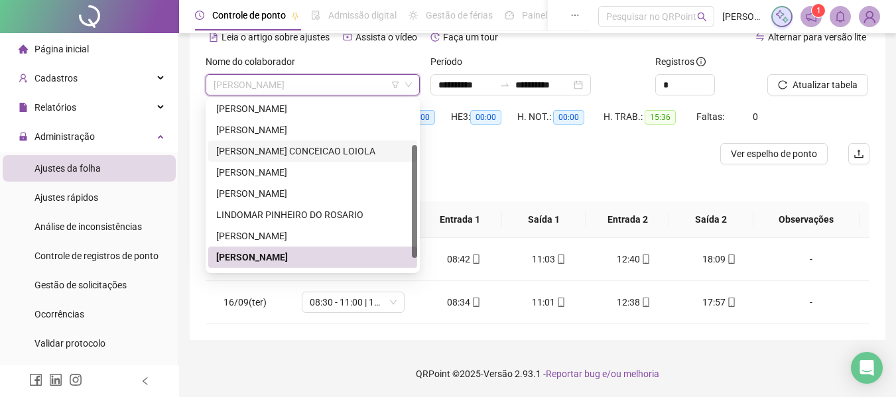
scroll to position [85, 0]
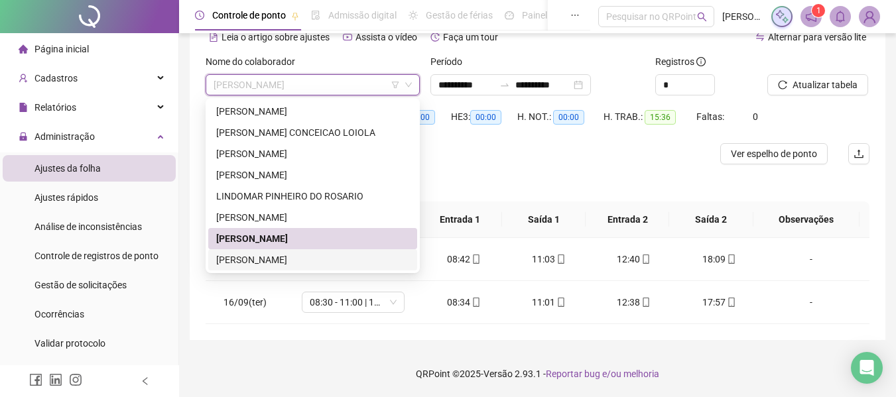
click at [316, 256] on div "[PERSON_NAME]" at bounding box center [312, 260] width 193 height 15
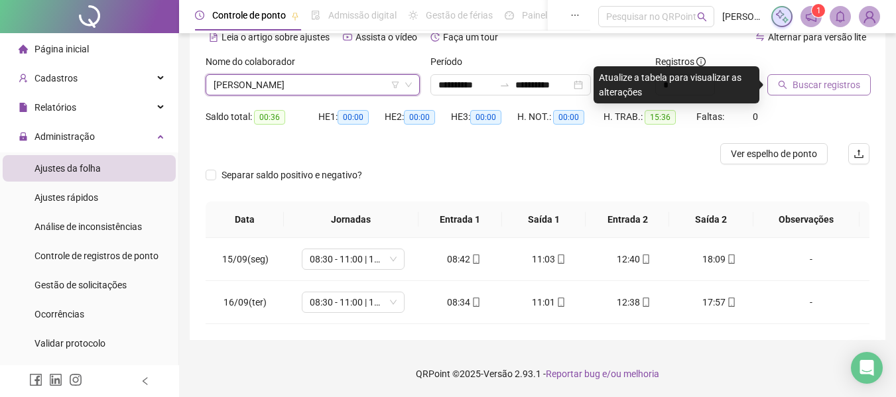
click at [847, 79] on span "Buscar registros" at bounding box center [827, 85] width 68 height 15
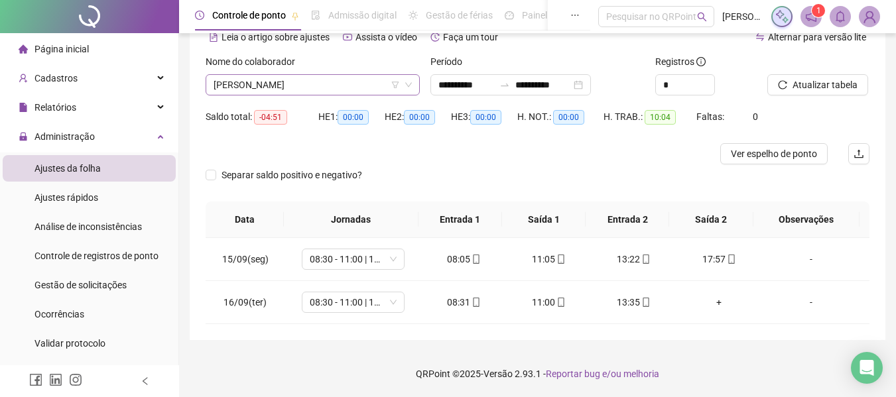
click at [264, 80] on span "[PERSON_NAME]" at bounding box center [313, 85] width 198 height 20
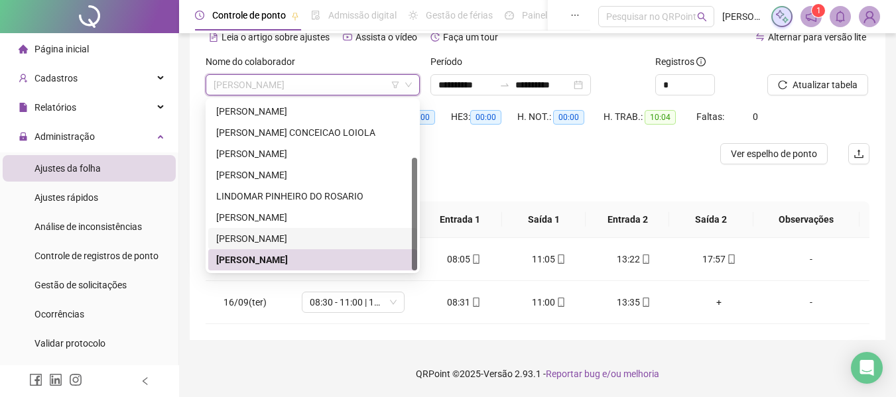
drag, startPoint x: 293, startPoint y: 235, endPoint x: 334, endPoint y: 232, distance: 41.9
click at [294, 235] on div "[PERSON_NAME]" at bounding box center [312, 239] width 193 height 15
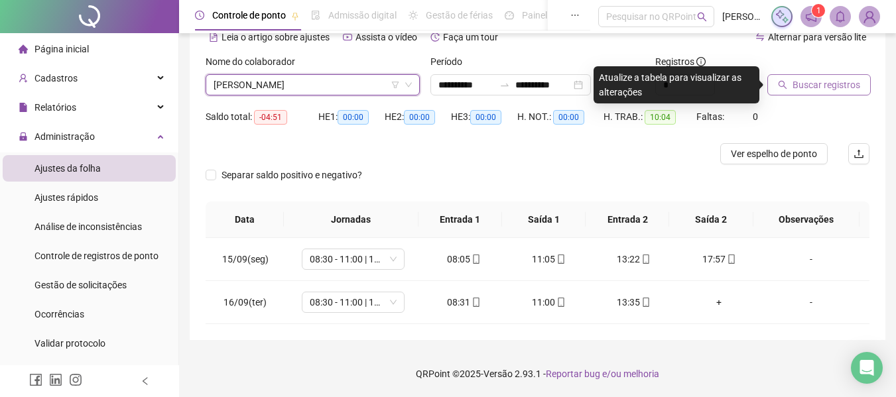
click at [794, 86] on span "Buscar registros" at bounding box center [827, 85] width 68 height 15
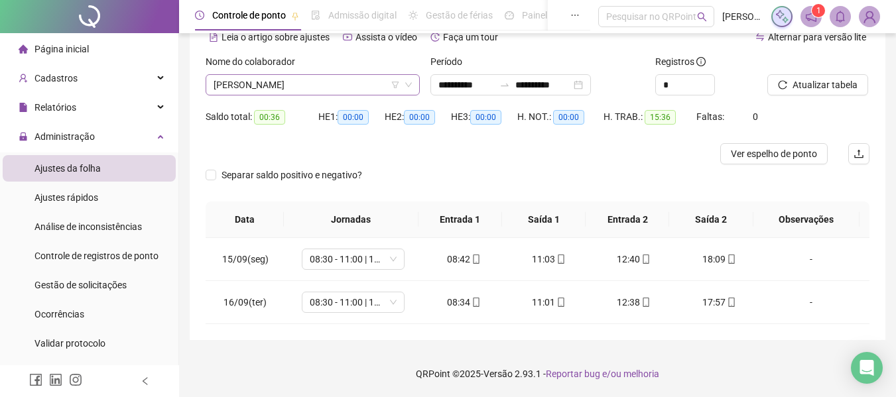
click at [317, 82] on span "[PERSON_NAME]" at bounding box center [313, 85] width 198 height 20
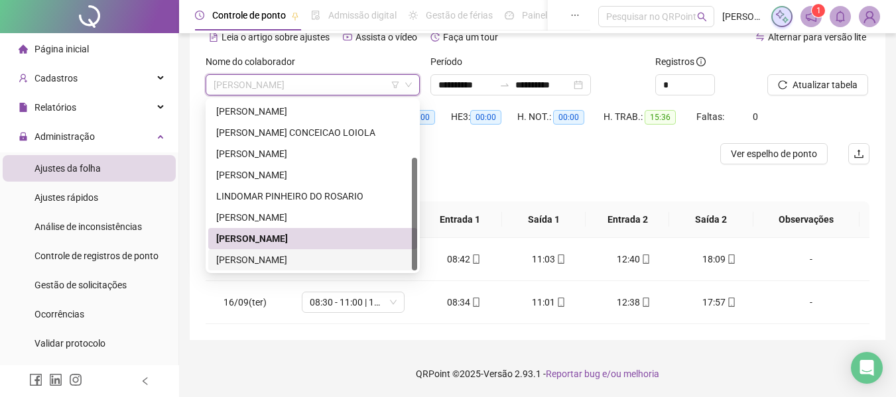
click at [304, 257] on div "[PERSON_NAME]" at bounding box center [312, 260] width 193 height 15
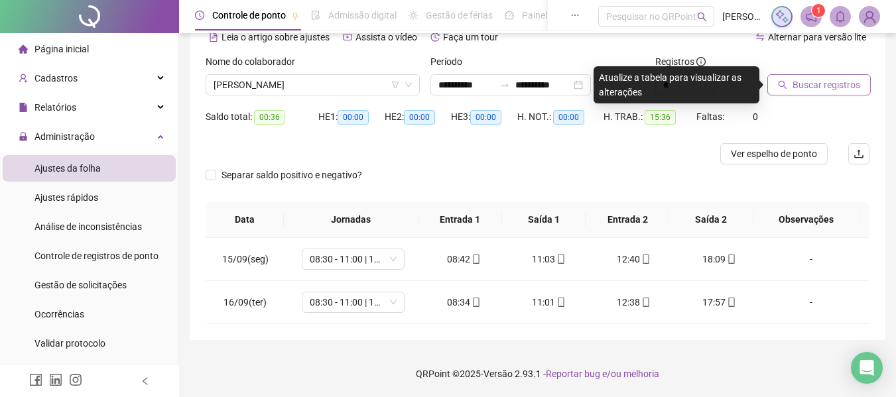
click at [856, 84] on span "Buscar registros" at bounding box center [827, 85] width 68 height 15
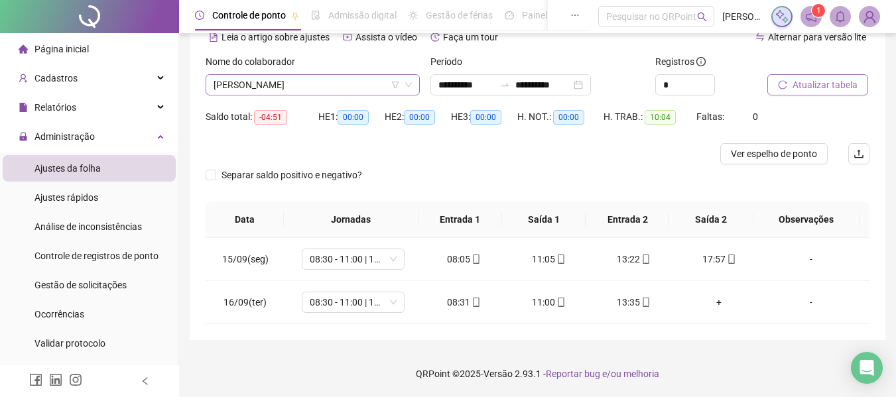
click at [297, 88] on span "[PERSON_NAME]" at bounding box center [313, 85] width 198 height 20
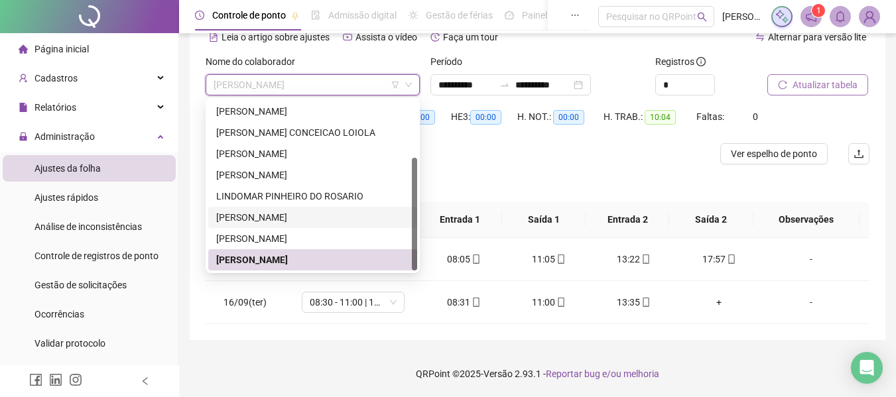
click at [260, 234] on div "[PERSON_NAME]" at bounding box center [312, 239] width 193 height 15
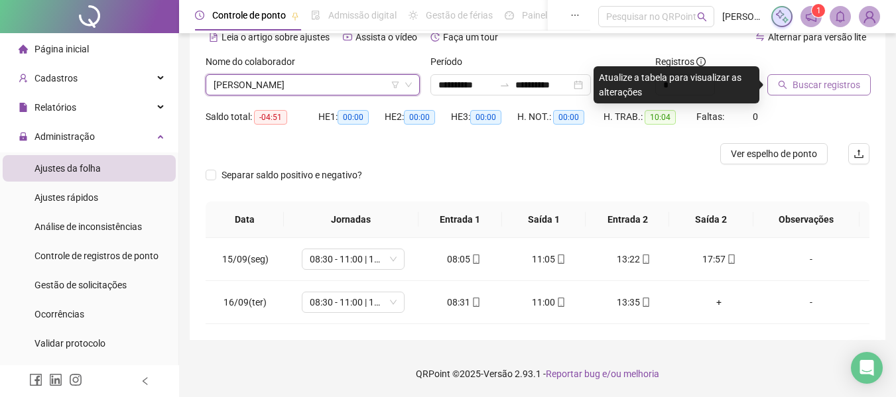
click at [799, 92] on button "Buscar registros" at bounding box center [819, 84] width 103 height 21
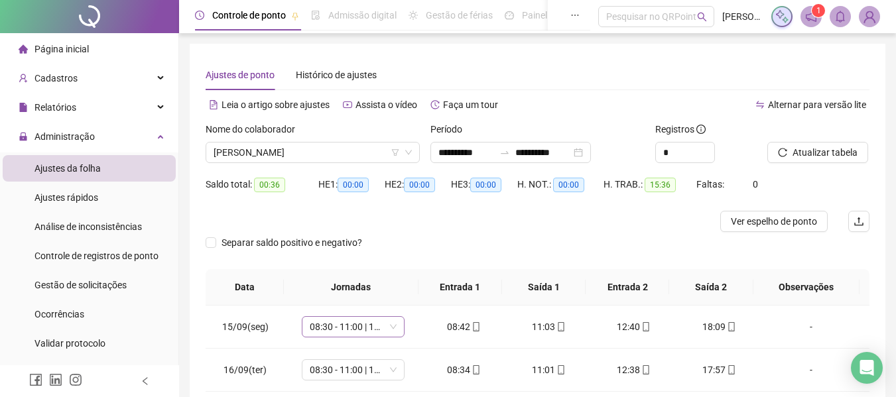
scroll to position [68, 0]
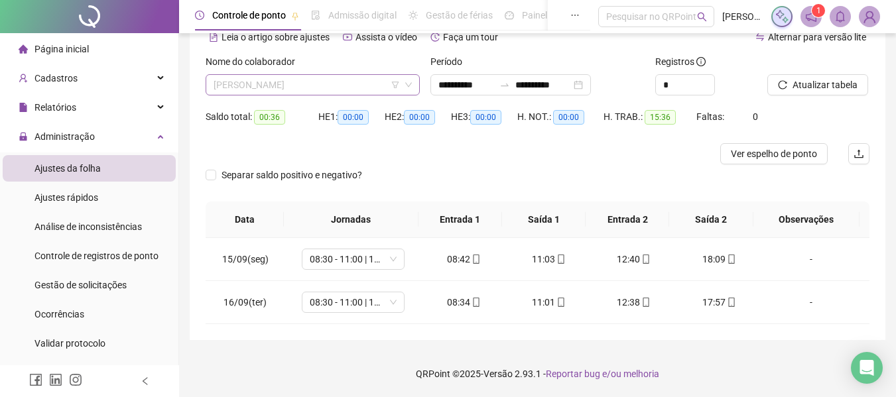
click at [328, 91] on span "[PERSON_NAME]" at bounding box center [313, 85] width 198 height 20
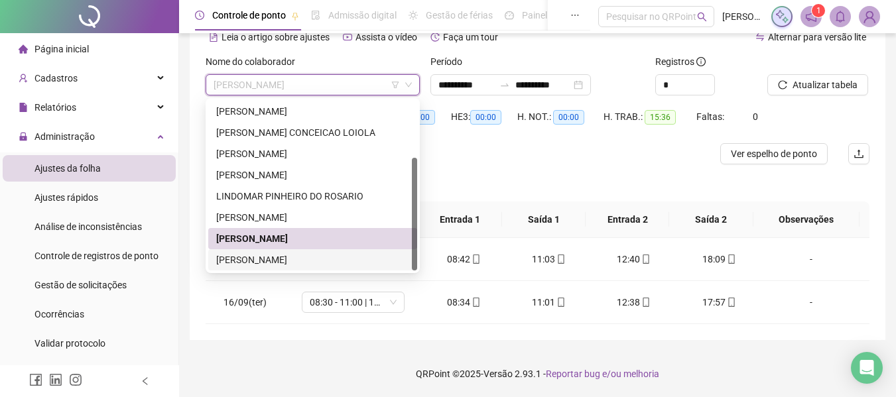
click at [322, 261] on div "[PERSON_NAME]" at bounding box center [312, 260] width 193 height 15
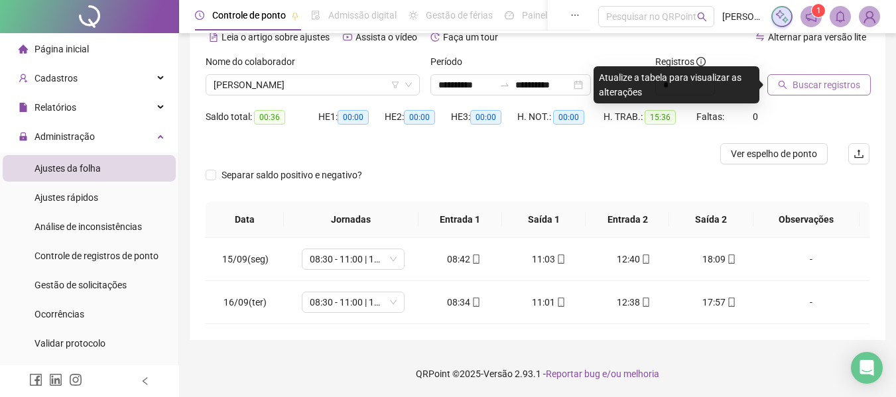
click at [778, 80] on button "Buscar registros" at bounding box center [819, 84] width 103 height 21
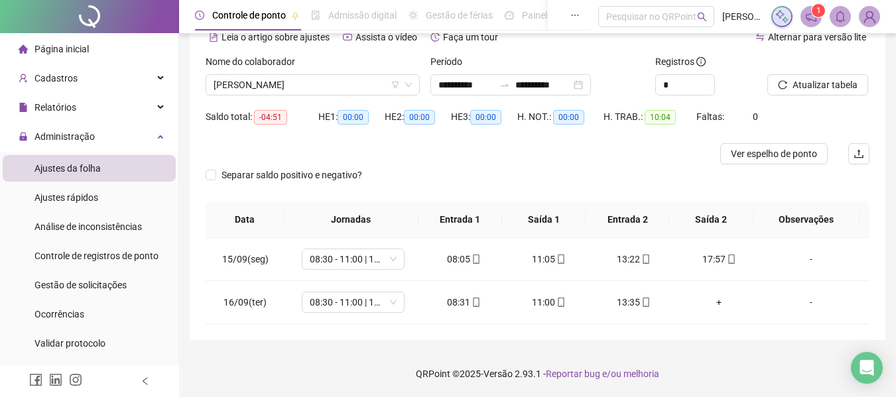
click at [808, 186] on div "Separar saldo positivo e negativo?" at bounding box center [538, 183] width 664 height 37
click at [709, 301] on div "+" at bounding box center [719, 302] width 64 height 15
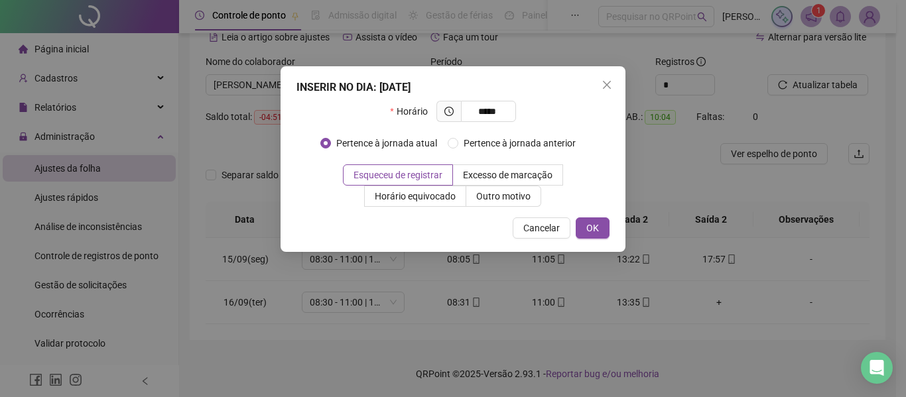
type input "*****"
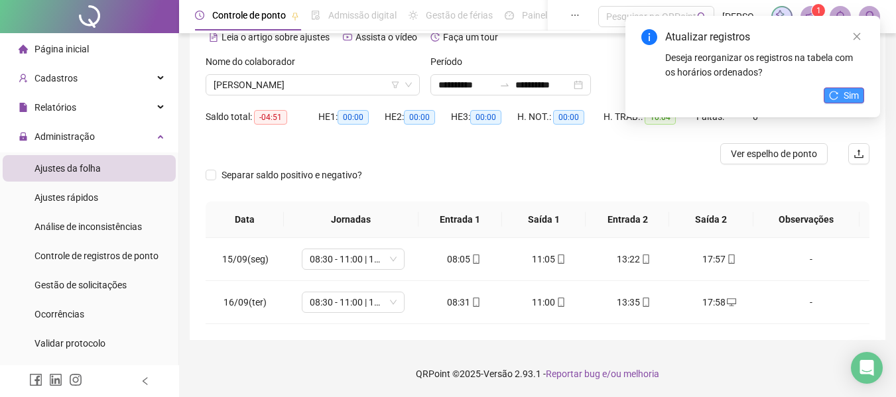
click at [855, 93] on span "Sim" at bounding box center [851, 95] width 15 height 15
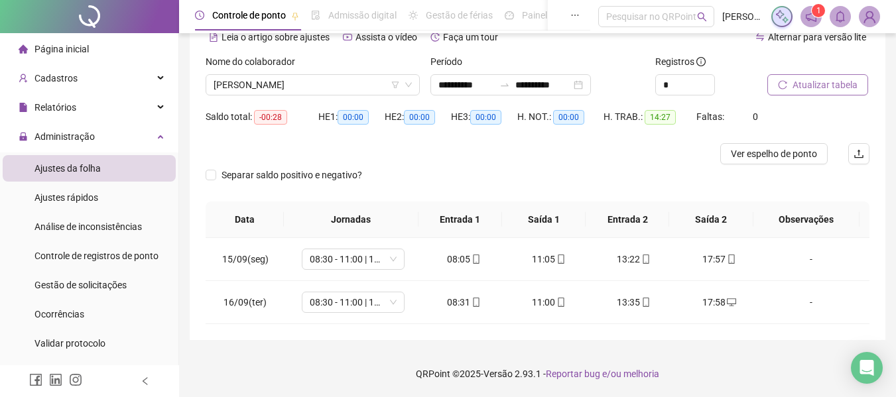
click at [779, 81] on icon "reload" at bounding box center [782, 84] width 9 height 9
